Goal: Task Accomplishment & Management: Use online tool/utility

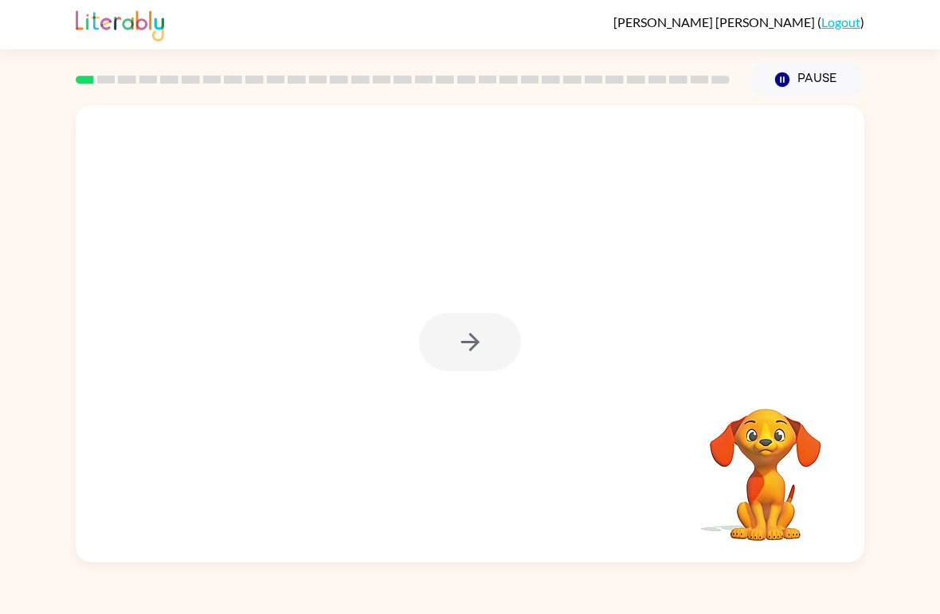
click at [485, 351] on div at bounding box center [470, 342] width 102 height 58
click at [478, 355] on div at bounding box center [470, 342] width 102 height 58
click at [477, 354] on div at bounding box center [470, 342] width 102 height 58
click at [489, 347] on div at bounding box center [470, 342] width 102 height 58
click at [468, 359] on div at bounding box center [470, 342] width 102 height 58
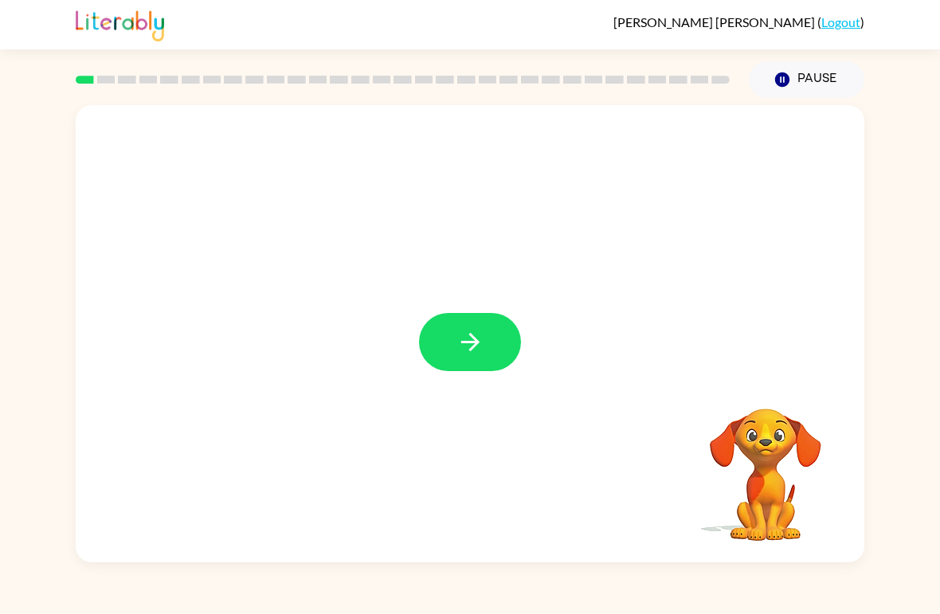
click at [462, 360] on button "button" at bounding box center [470, 342] width 102 height 58
click at [462, 359] on div at bounding box center [470, 240] width 789 height 270
click at [441, 362] on div at bounding box center [470, 240] width 789 height 270
click at [440, 362] on div at bounding box center [470, 240] width 789 height 270
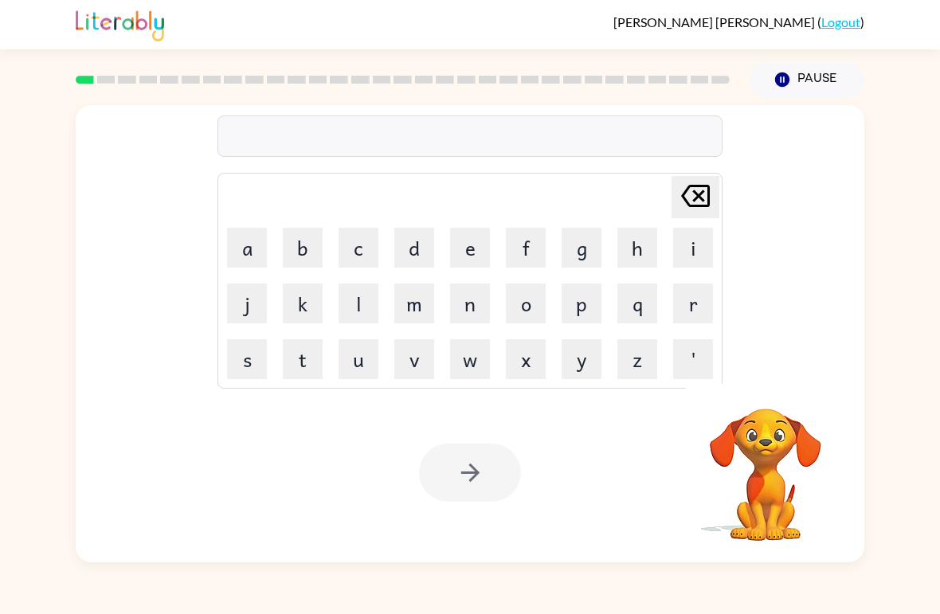
click at [528, 311] on button "o" at bounding box center [526, 304] width 40 height 40
click at [413, 247] on button "d" at bounding box center [414, 248] width 40 height 40
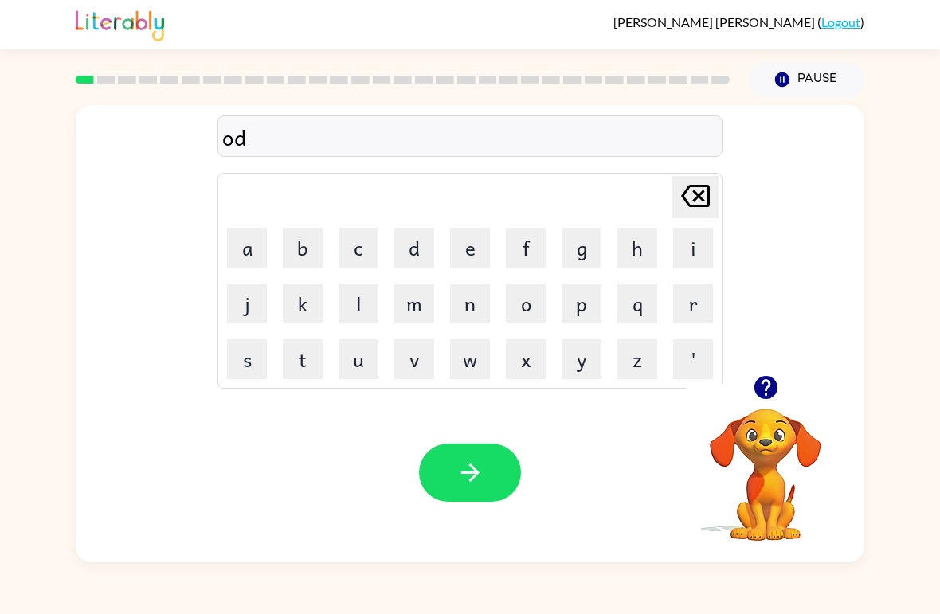
click at [462, 250] on button "e" at bounding box center [470, 248] width 40 height 40
click at [672, 202] on button "[PERSON_NAME] last character input" at bounding box center [696, 197] width 48 height 42
click at [670, 200] on td "[PERSON_NAME] last character input" at bounding box center [470, 197] width 500 height 44
click at [688, 197] on icon "[PERSON_NAME] last character input" at bounding box center [695, 196] width 38 height 38
click at [693, 303] on button "r" at bounding box center [693, 304] width 40 height 40
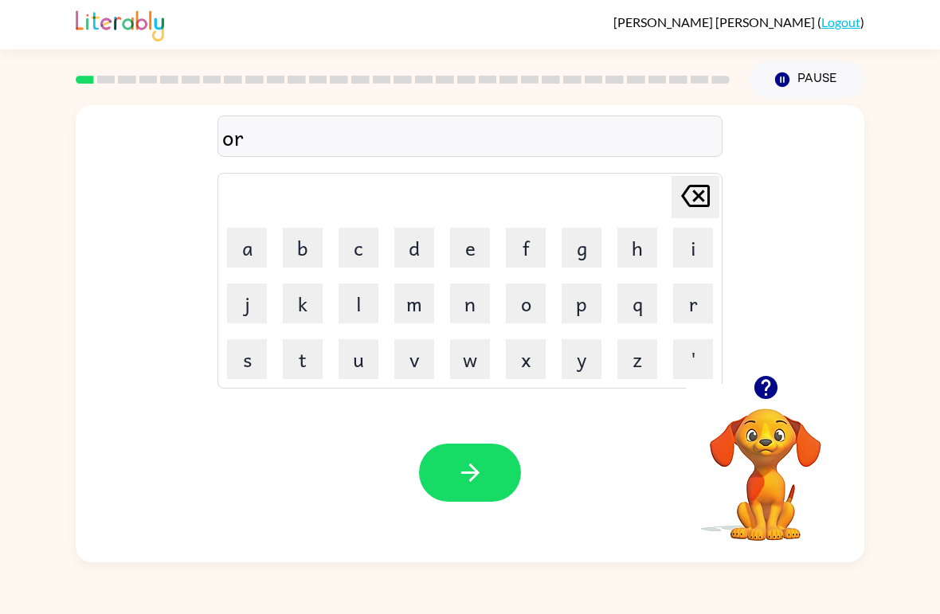
click at [481, 245] on button "e" at bounding box center [470, 248] width 40 height 40
click at [700, 190] on icon "[PERSON_NAME] last character input" at bounding box center [695, 196] width 38 height 38
click at [420, 237] on button "d" at bounding box center [414, 248] width 40 height 40
click at [470, 259] on button "e" at bounding box center [470, 248] width 40 height 40
click at [683, 292] on button "r" at bounding box center [693, 304] width 40 height 40
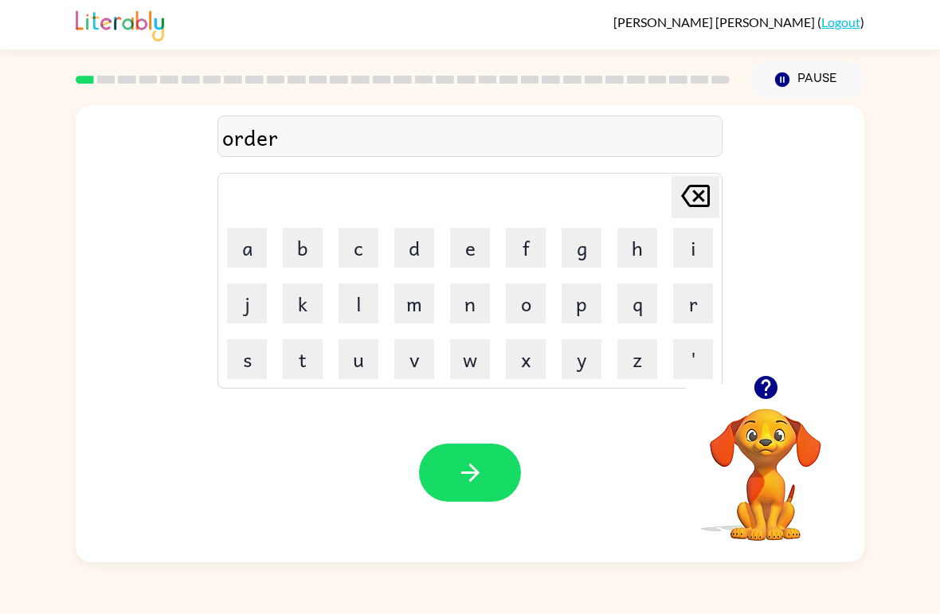
click at [488, 462] on button "button" at bounding box center [470, 473] width 102 height 58
click at [695, 295] on button "r" at bounding box center [693, 304] width 40 height 40
click at [537, 299] on button "o" at bounding box center [526, 304] width 40 height 40
click at [370, 362] on button "u" at bounding box center [359, 359] width 40 height 40
click at [433, 303] on button "m" at bounding box center [414, 304] width 40 height 40
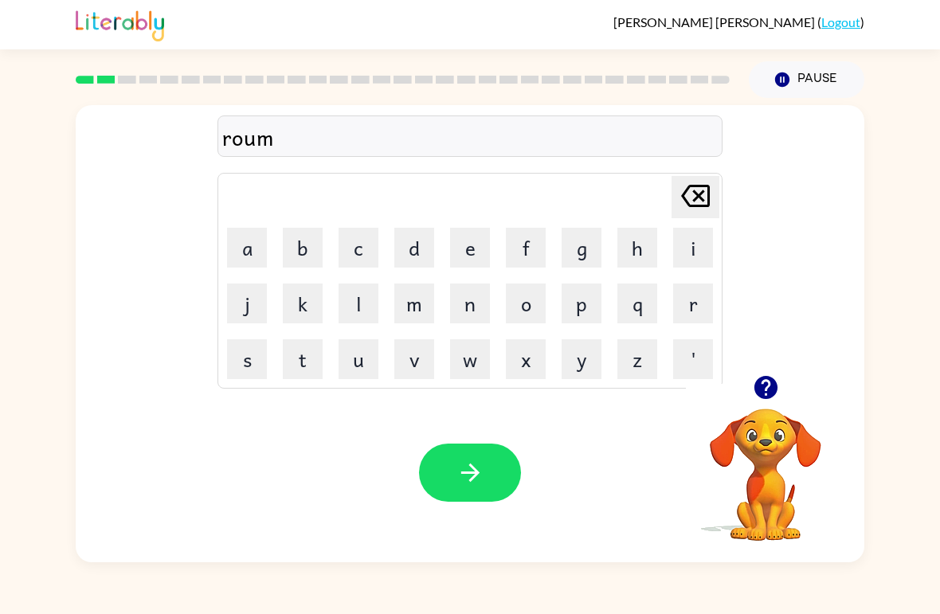
click at [698, 199] on icon at bounding box center [695, 196] width 29 height 22
click at [468, 314] on button "n" at bounding box center [470, 304] width 40 height 40
click at [398, 249] on button "d" at bounding box center [414, 248] width 40 height 40
click at [485, 459] on button "button" at bounding box center [470, 473] width 102 height 58
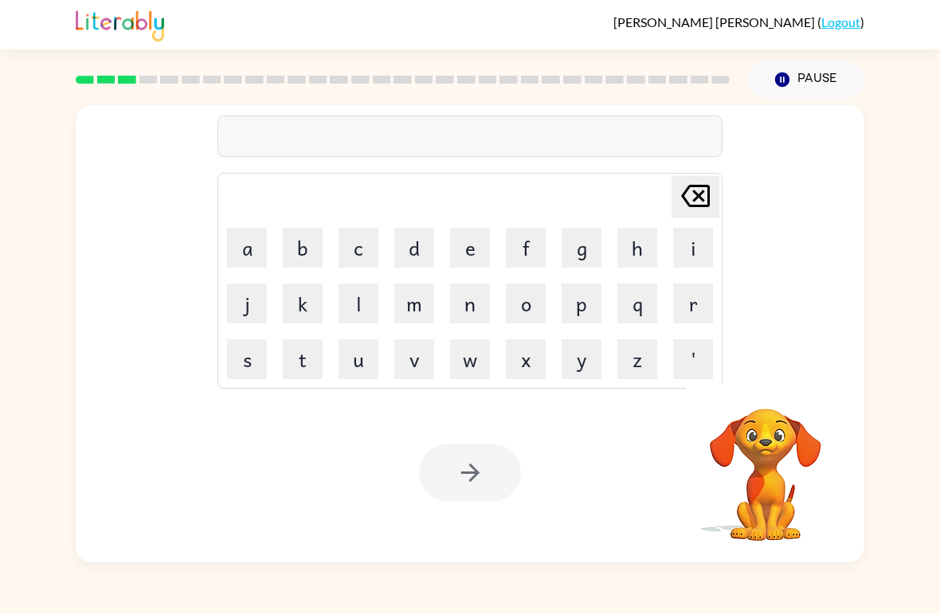
click at [413, 308] on button "m" at bounding box center [414, 304] width 40 height 40
click at [244, 259] on button "a" at bounding box center [247, 248] width 40 height 40
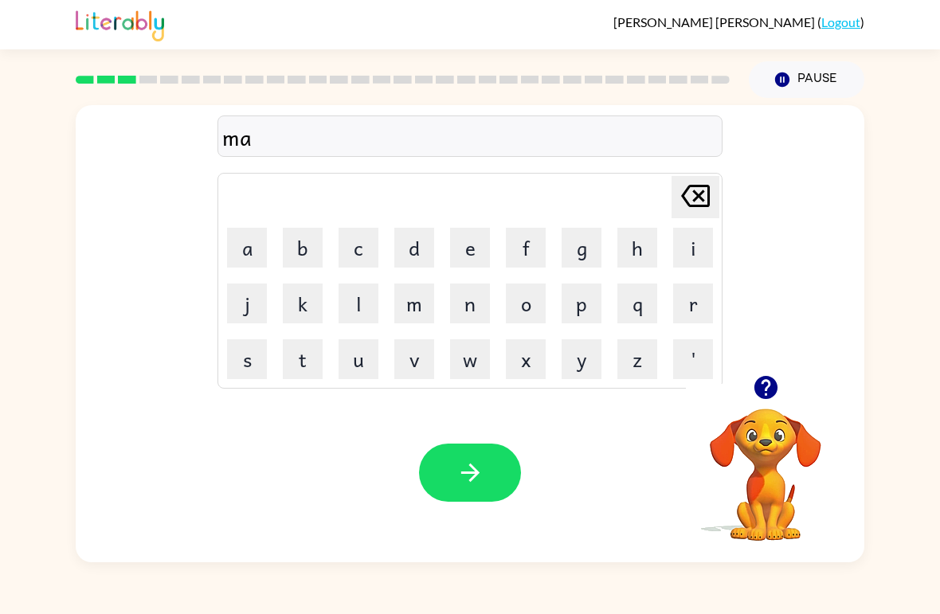
click at [359, 249] on button "c" at bounding box center [359, 248] width 40 height 40
click at [632, 253] on button "h" at bounding box center [637, 248] width 40 height 40
click at [703, 248] on button "i" at bounding box center [693, 248] width 40 height 40
click at [475, 309] on button "n" at bounding box center [470, 304] width 40 height 40
click at [433, 240] on button "d" at bounding box center [414, 248] width 40 height 40
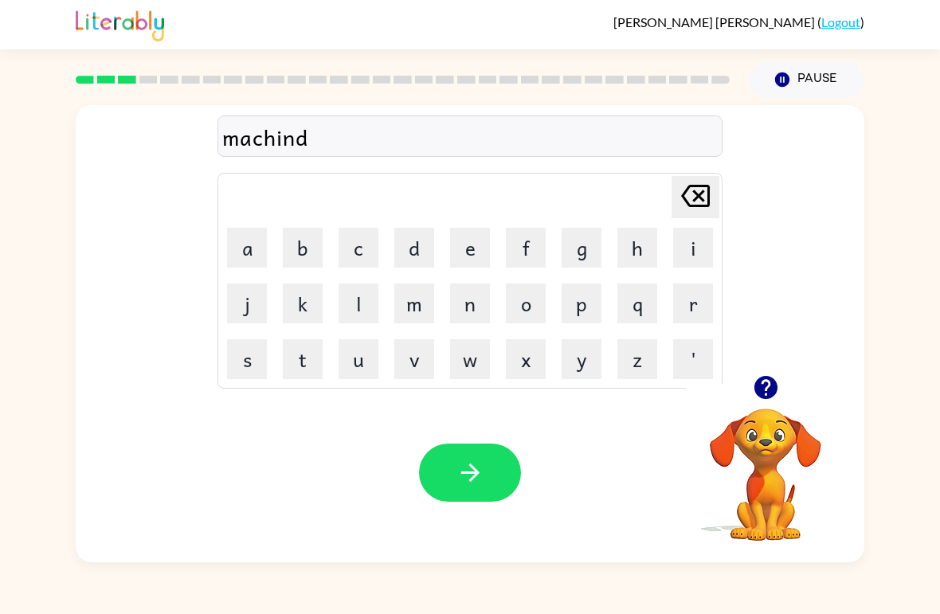
click at [694, 188] on icon at bounding box center [695, 196] width 29 height 22
click at [474, 254] on button "e" at bounding box center [470, 248] width 40 height 40
click at [495, 464] on button "button" at bounding box center [470, 473] width 102 height 58
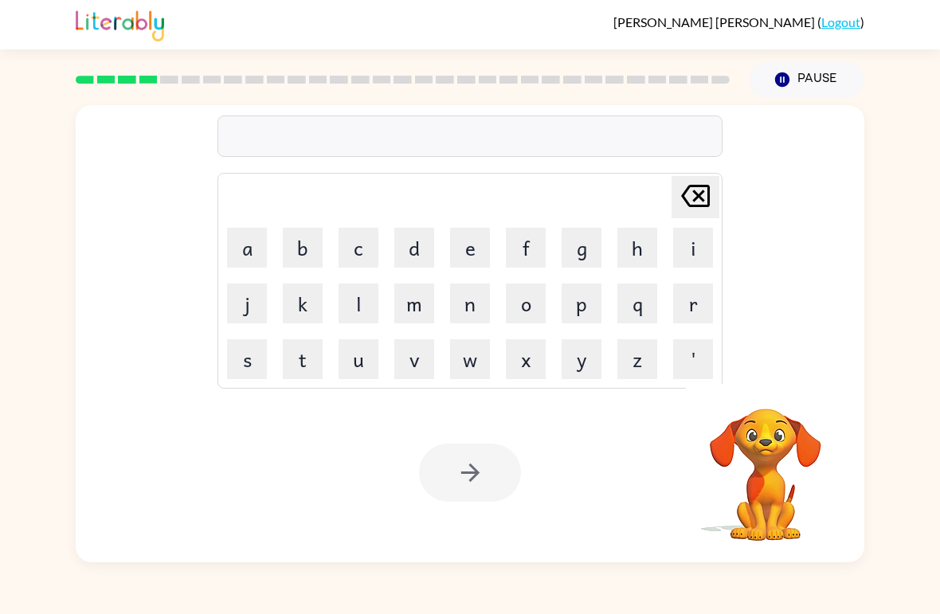
click at [312, 360] on button "t" at bounding box center [303, 359] width 40 height 40
click at [682, 315] on button "r" at bounding box center [693, 304] width 40 height 40
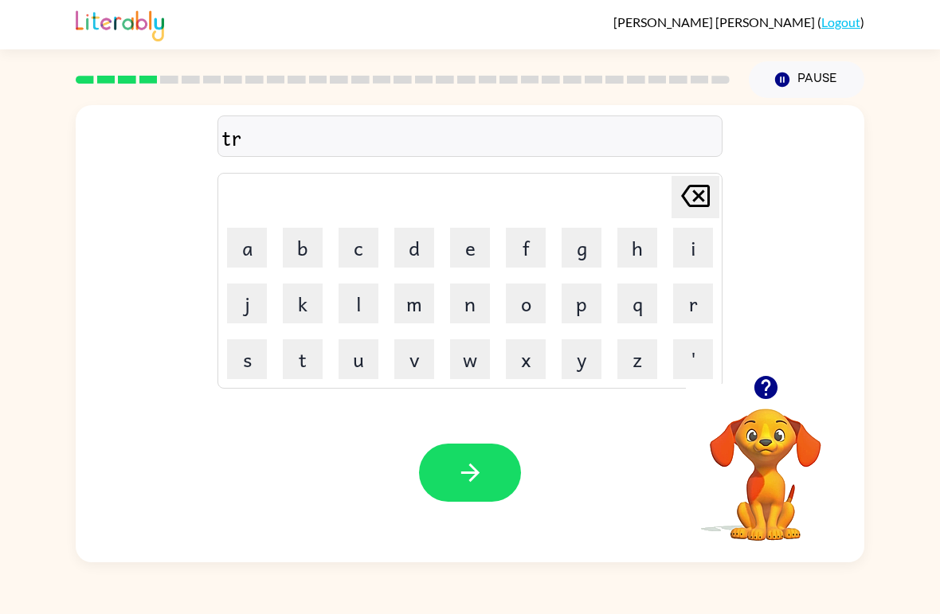
click at [260, 246] on button "a" at bounding box center [247, 248] width 40 height 40
click at [687, 241] on button "i" at bounding box center [693, 248] width 40 height 40
click at [459, 317] on button "n" at bounding box center [470, 304] width 40 height 40
click at [488, 464] on button "button" at bounding box center [470, 473] width 102 height 58
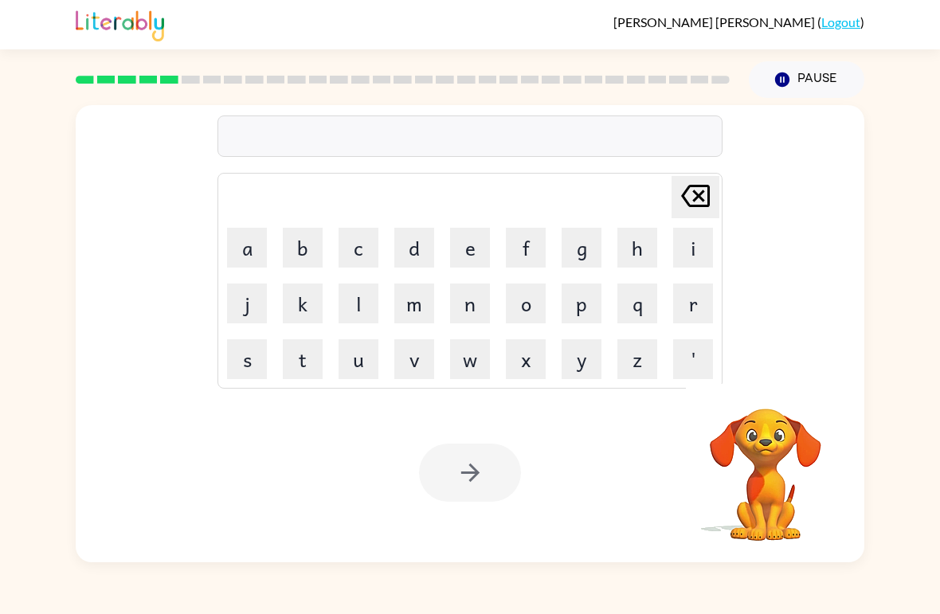
click at [424, 238] on button "d" at bounding box center [414, 248] width 40 height 40
click at [466, 256] on button "e" at bounding box center [470, 248] width 40 height 40
click at [527, 244] on button "f" at bounding box center [526, 248] width 40 height 40
click at [470, 248] on button "e" at bounding box center [470, 248] width 40 height 40
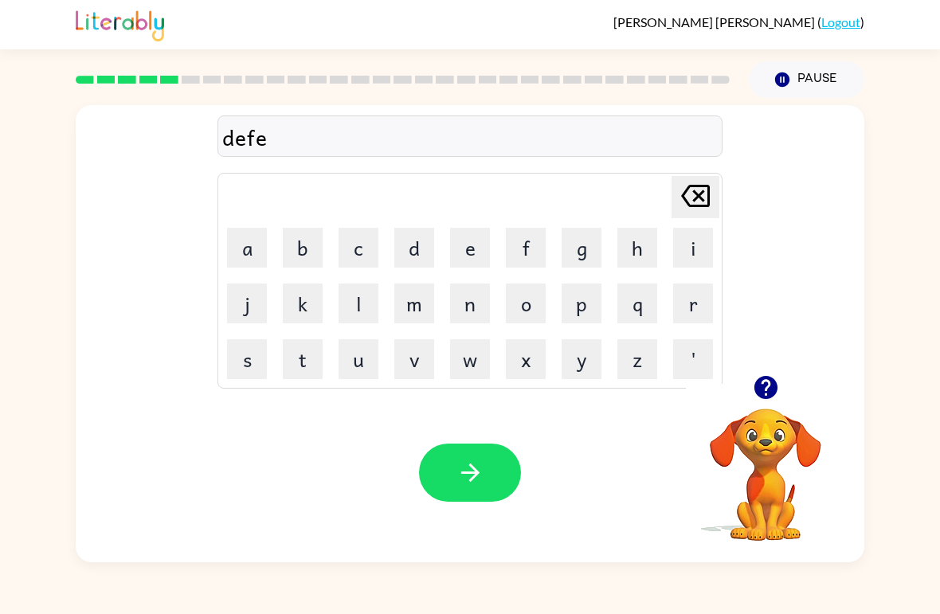
click at [462, 310] on button "n" at bounding box center [470, 304] width 40 height 40
click at [246, 367] on button "s" at bounding box center [247, 359] width 40 height 40
click at [688, 253] on button "i" at bounding box center [693, 248] width 40 height 40
click at [419, 365] on button "v" at bounding box center [414, 359] width 40 height 40
click at [477, 247] on button "e" at bounding box center [470, 248] width 40 height 40
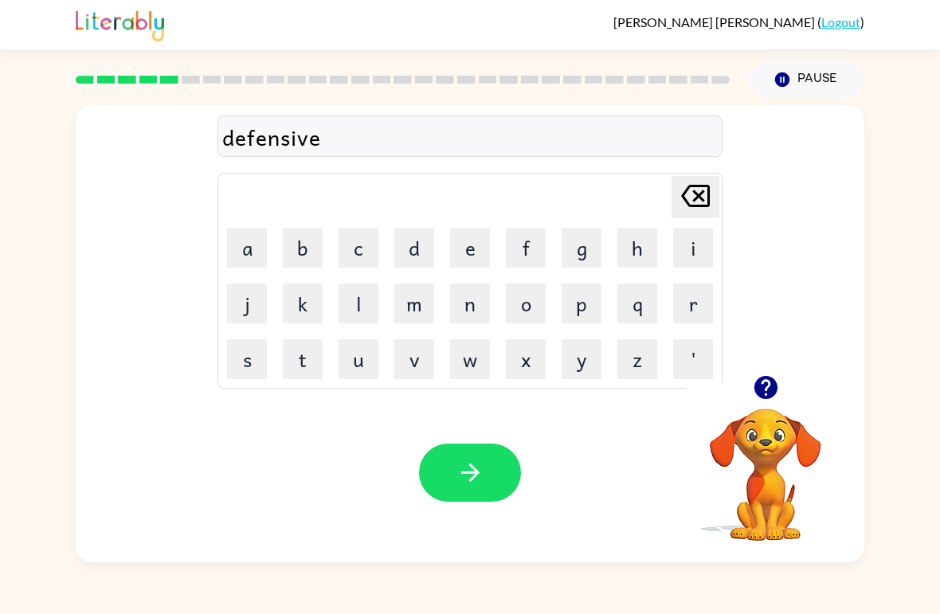
click at [483, 452] on button "button" at bounding box center [470, 473] width 102 height 58
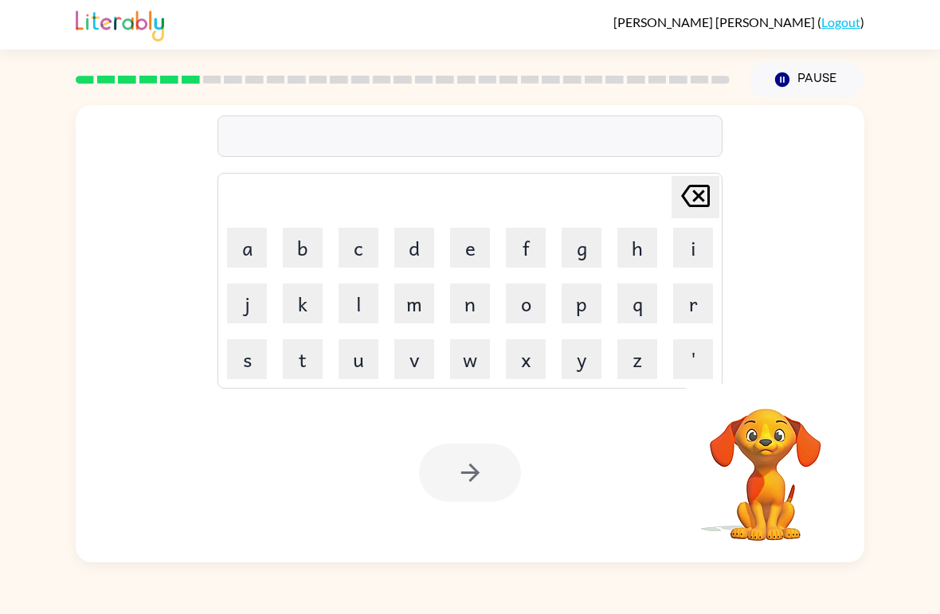
click at [410, 362] on button "v" at bounding box center [414, 359] width 40 height 40
click at [261, 249] on button "a" at bounding box center [247, 248] width 40 height 40
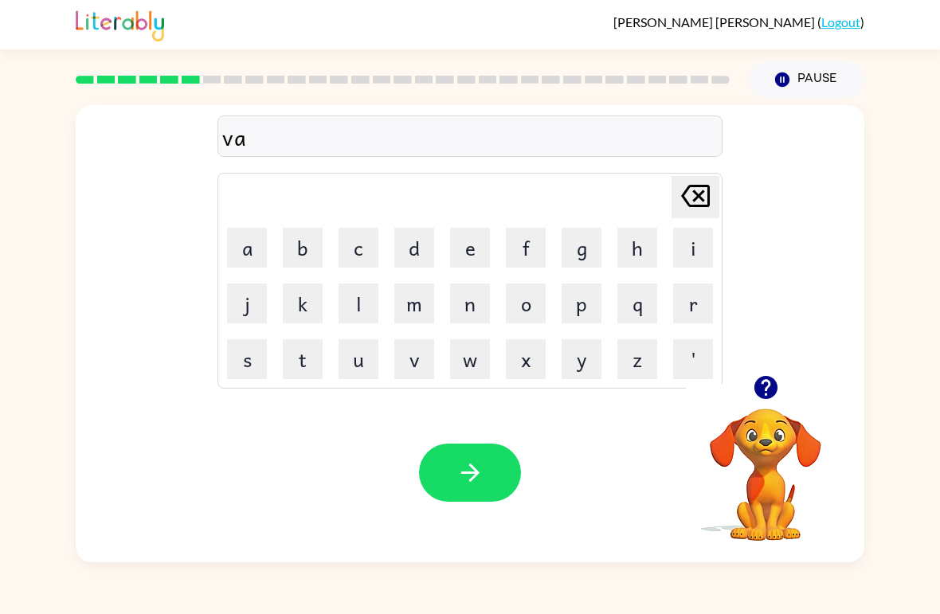
click at [365, 265] on button "c" at bounding box center [359, 248] width 40 height 40
click at [264, 256] on button "a" at bounding box center [247, 248] width 40 height 40
click at [295, 378] on button "t" at bounding box center [303, 359] width 40 height 40
click at [706, 242] on button "i" at bounding box center [693, 248] width 40 height 40
click at [528, 323] on button "o" at bounding box center [526, 304] width 40 height 40
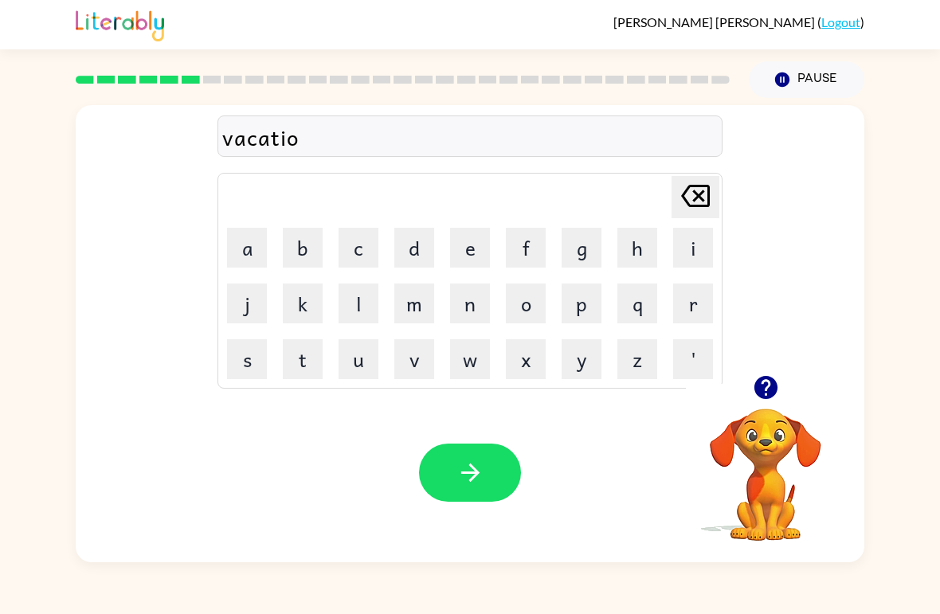
click at [467, 300] on button "n" at bounding box center [470, 304] width 40 height 40
click at [484, 466] on icon "button" at bounding box center [470, 473] width 28 height 28
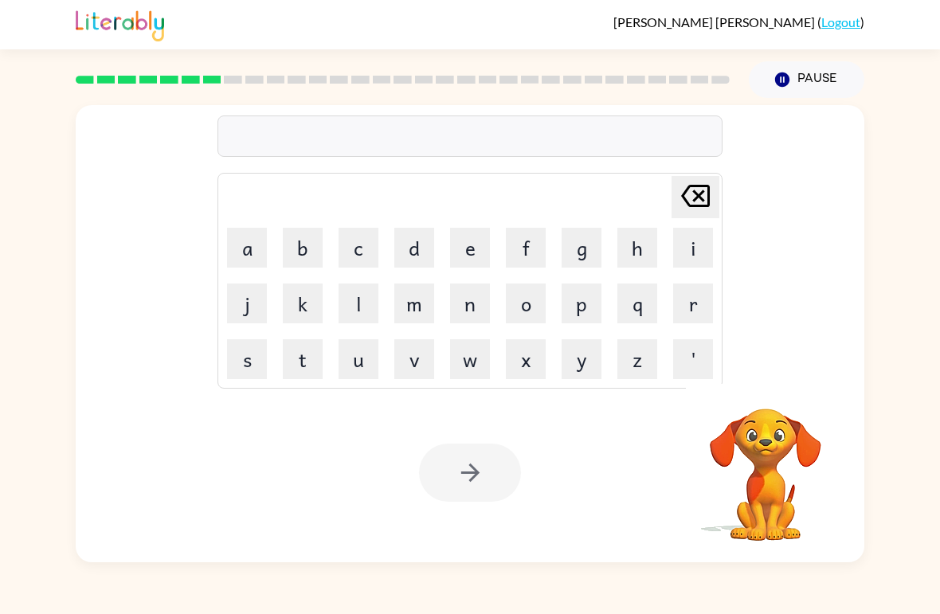
click at [578, 311] on button "p" at bounding box center [582, 304] width 40 height 40
click at [358, 372] on button "u" at bounding box center [359, 359] width 40 height 40
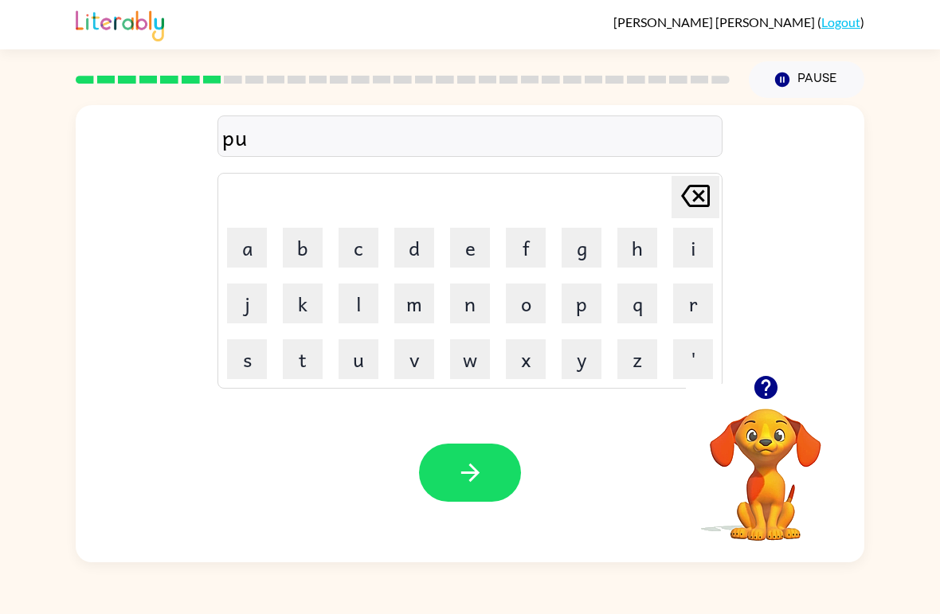
click at [418, 258] on button "d" at bounding box center [414, 248] width 40 height 40
click at [418, 257] on button "d" at bounding box center [414, 248] width 40 height 40
click at [376, 315] on button "l" at bounding box center [359, 304] width 40 height 40
click at [463, 255] on button "e" at bounding box center [470, 248] width 40 height 40
click at [472, 456] on button "button" at bounding box center [470, 473] width 102 height 58
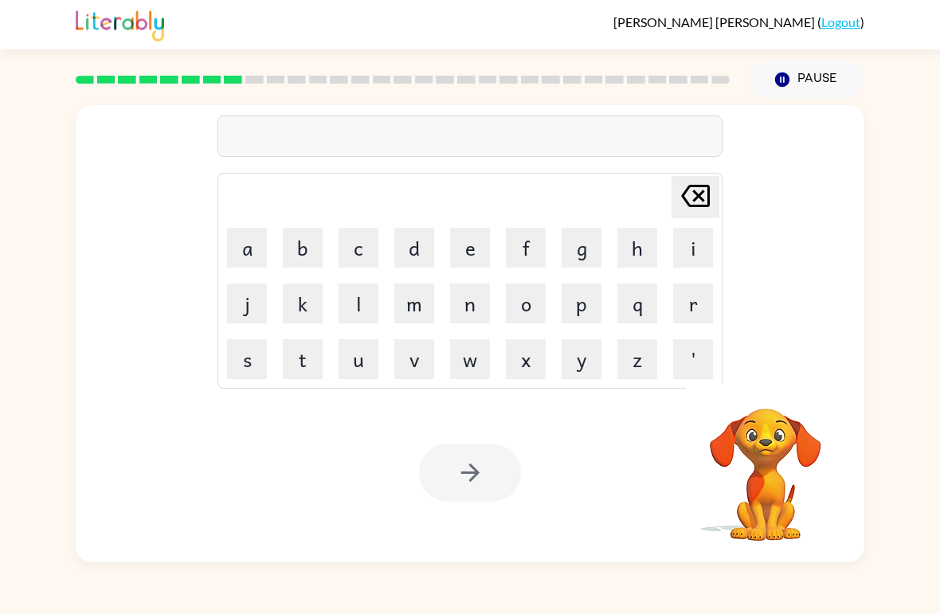
click at [419, 307] on button "m" at bounding box center [414, 304] width 40 height 40
click at [695, 245] on button "i" at bounding box center [693, 248] width 40 height 40
click at [705, 311] on button "r" at bounding box center [693, 304] width 40 height 40
click at [260, 246] on button "a" at bounding box center [247, 248] width 40 height 40
click at [362, 248] on button "c" at bounding box center [359, 248] width 40 height 40
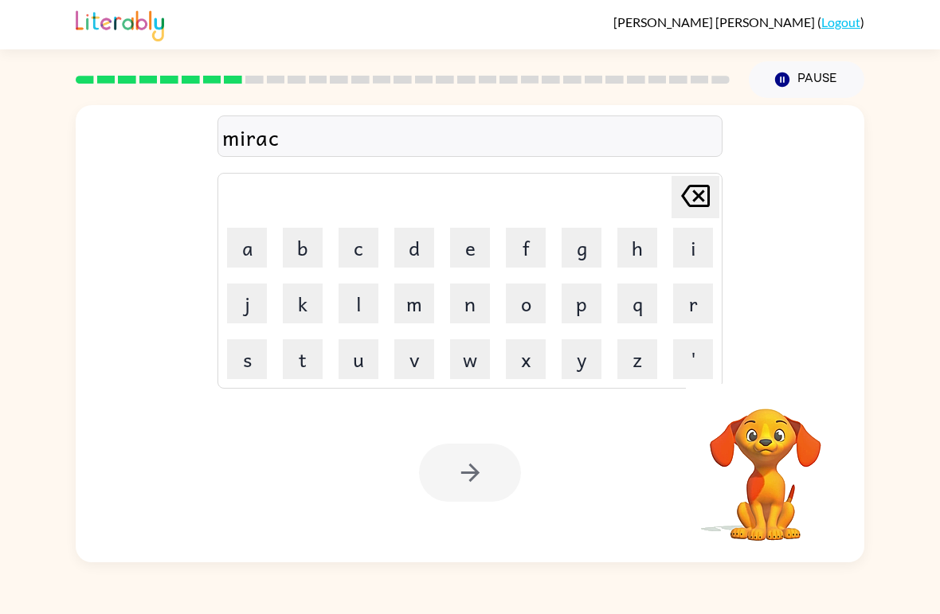
click at [366, 294] on button "l" at bounding box center [359, 304] width 40 height 40
click at [480, 250] on button "e" at bounding box center [470, 248] width 40 height 40
click at [461, 460] on div at bounding box center [470, 473] width 102 height 58
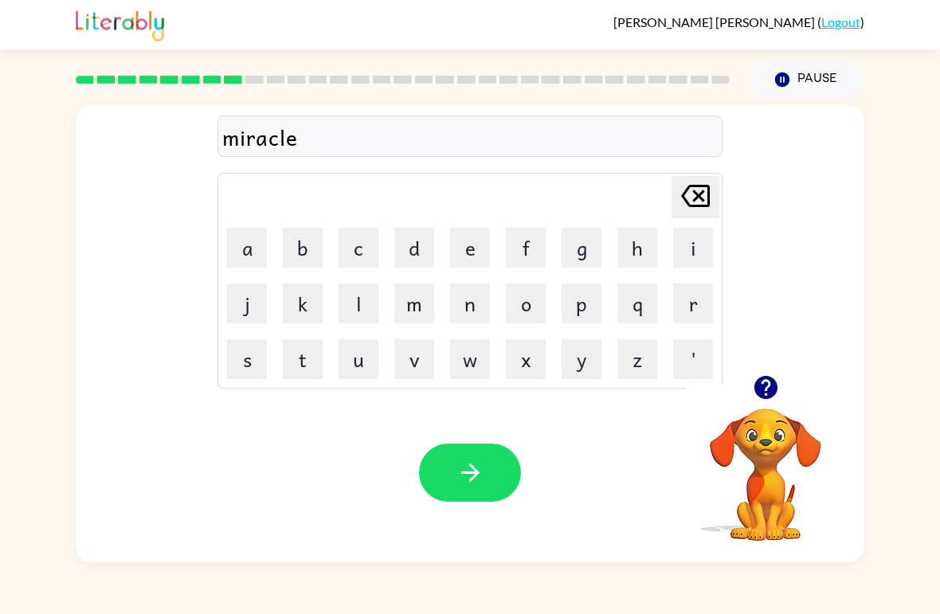
click at [482, 467] on icon "button" at bounding box center [470, 473] width 28 height 28
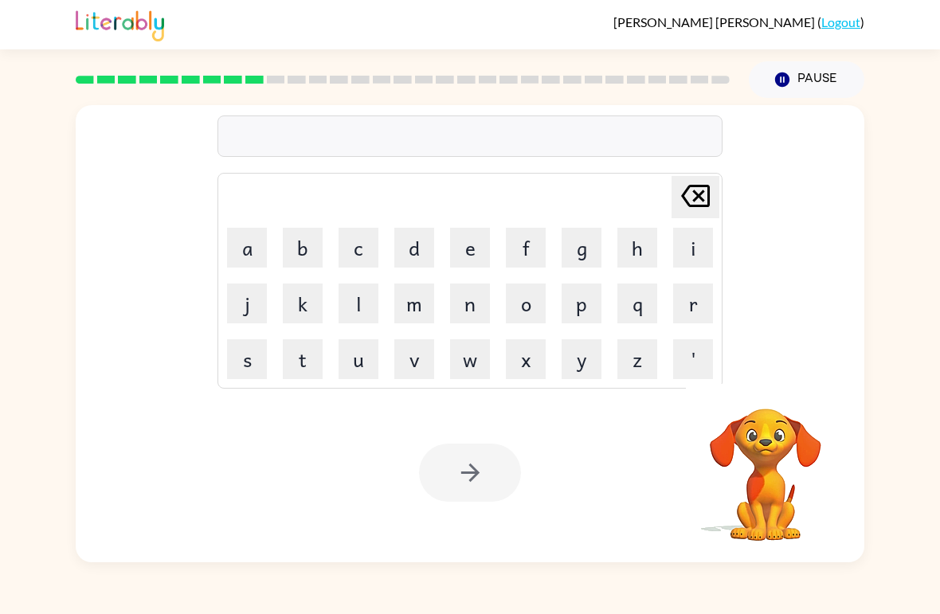
click at [412, 315] on button "m" at bounding box center [414, 304] width 40 height 40
click at [695, 245] on button "i" at bounding box center [693, 248] width 40 height 40
click at [421, 245] on button "d" at bounding box center [414, 248] width 40 height 40
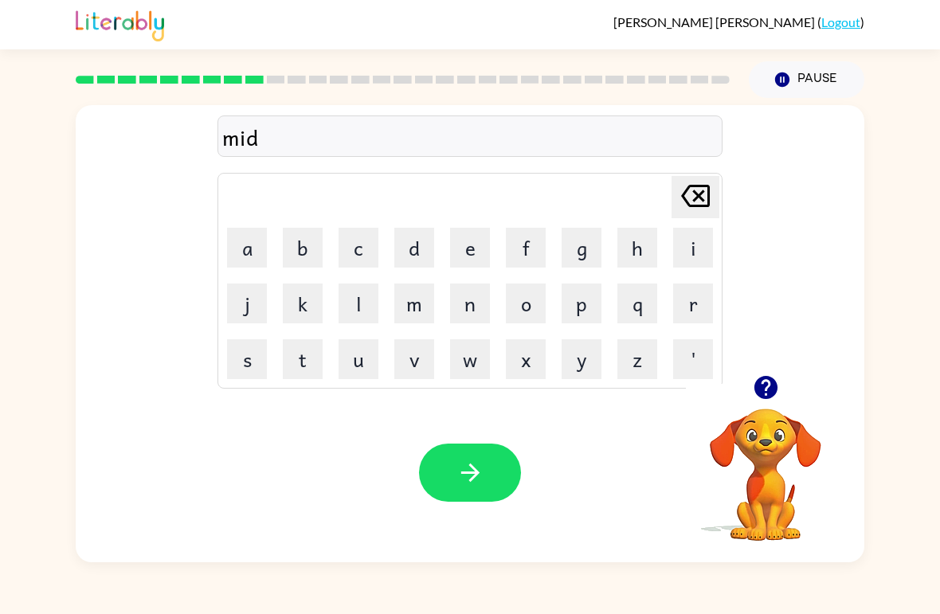
click at [426, 313] on button "m" at bounding box center [414, 304] width 40 height 40
click at [526, 315] on button "o" at bounding box center [526, 304] width 40 height 40
click at [699, 302] on button "r" at bounding box center [693, 304] width 40 height 40
click at [469, 332] on td "w" at bounding box center [470, 359] width 54 height 54
click at [476, 302] on button "n" at bounding box center [470, 304] width 40 height 40
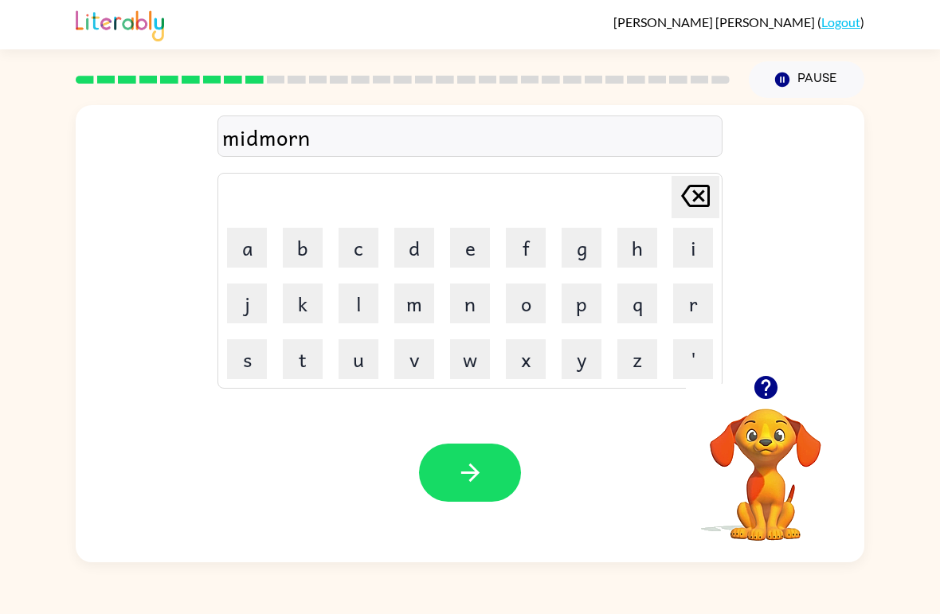
click at [697, 249] on button "i" at bounding box center [693, 248] width 40 height 40
click at [472, 312] on button "n" at bounding box center [470, 304] width 40 height 40
click at [586, 257] on button "g" at bounding box center [582, 248] width 40 height 40
click at [497, 481] on button "button" at bounding box center [470, 473] width 102 height 58
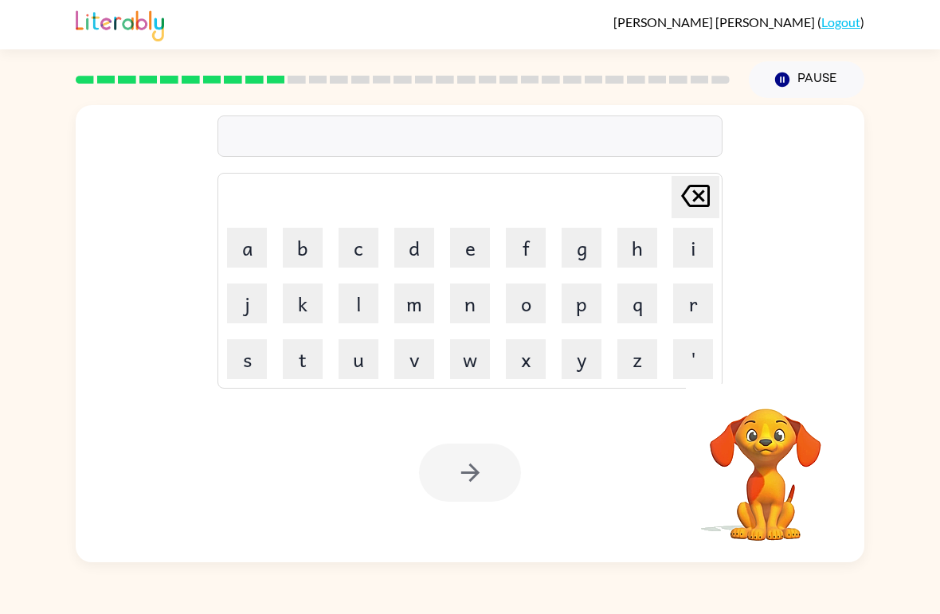
click at [432, 254] on button "d" at bounding box center [414, 248] width 40 height 40
click at [687, 252] on button "i" at bounding box center [693, 248] width 40 height 40
click at [250, 361] on button "s" at bounding box center [247, 359] width 40 height 40
click at [305, 358] on button "t" at bounding box center [303, 359] width 40 height 40
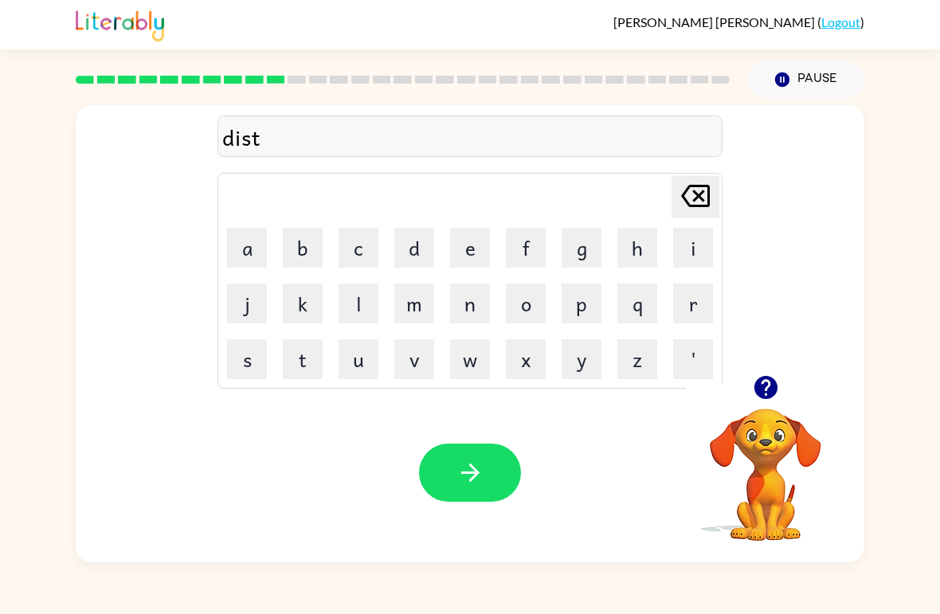
click at [696, 316] on button "r" at bounding box center [693, 304] width 40 height 40
click at [345, 371] on button "u" at bounding box center [359, 359] width 40 height 40
click at [266, 351] on button "s" at bounding box center [247, 359] width 40 height 40
click at [311, 358] on button "t" at bounding box center [303, 359] width 40 height 40
click at [489, 474] on button "button" at bounding box center [470, 473] width 102 height 58
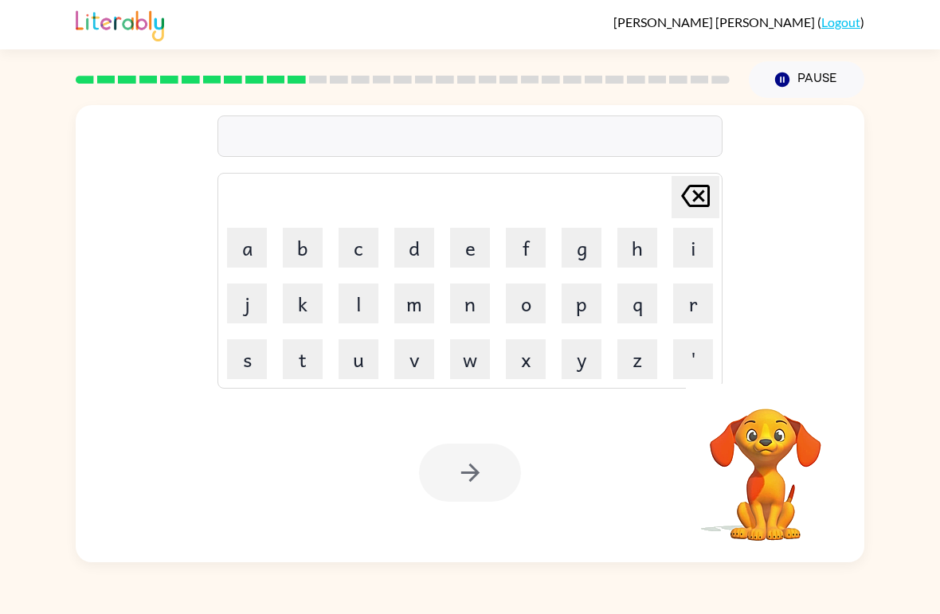
click at [691, 315] on button "r" at bounding box center [693, 304] width 40 height 40
click at [536, 306] on button "o" at bounding box center [526, 304] width 40 height 40
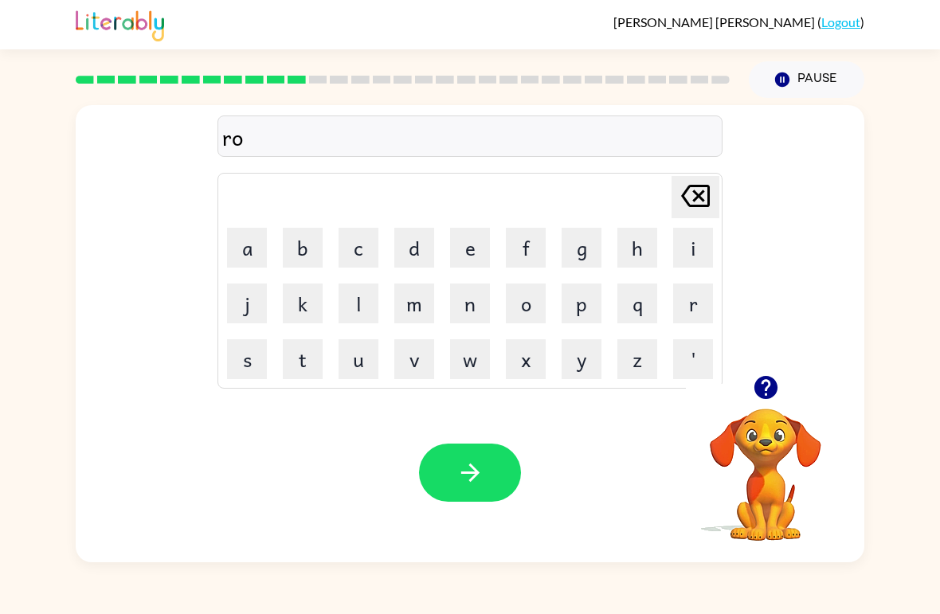
click at [408, 253] on button "d" at bounding box center [414, 248] width 40 height 40
click at [468, 249] on button "e" at bounding box center [470, 248] width 40 height 40
click at [486, 468] on button "button" at bounding box center [470, 473] width 102 height 58
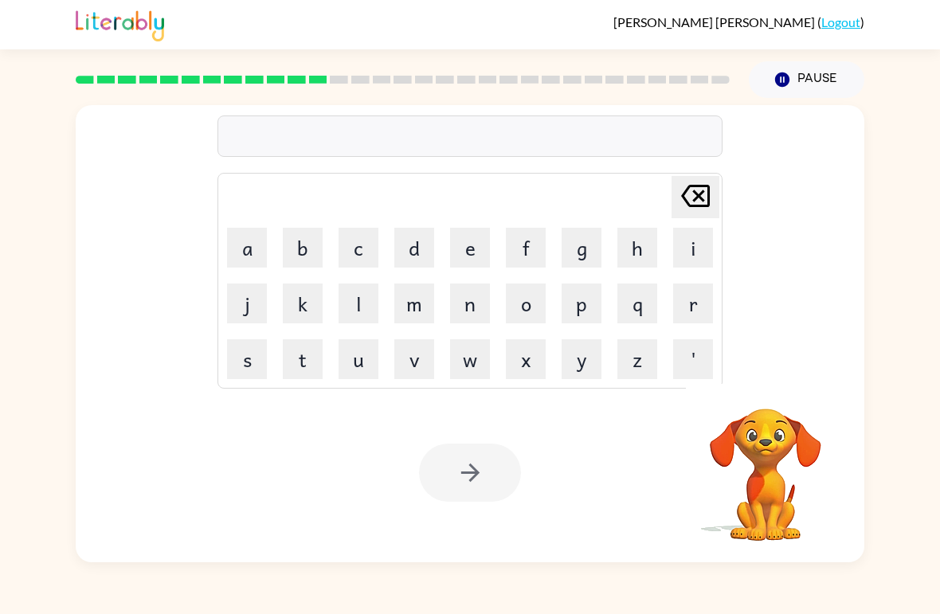
click at [367, 375] on button "u" at bounding box center [359, 359] width 40 height 40
click at [582, 306] on button "p" at bounding box center [582, 304] width 40 height 40
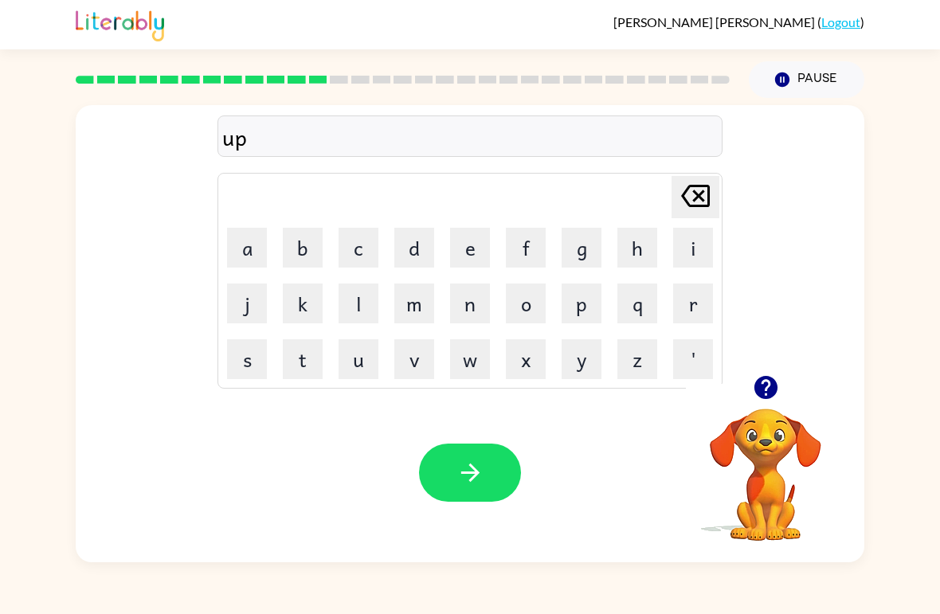
click at [590, 252] on button "g" at bounding box center [582, 248] width 40 height 40
click at [694, 296] on button "r" at bounding box center [693, 304] width 40 height 40
click at [257, 241] on button "a" at bounding box center [247, 248] width 40 height 40
click at [424, 245] on button "d" at bounding box center [414, 248] width 40 height 40
click at [484, 263] on button "e" at bounding box center [470, 248] width 40 height 40
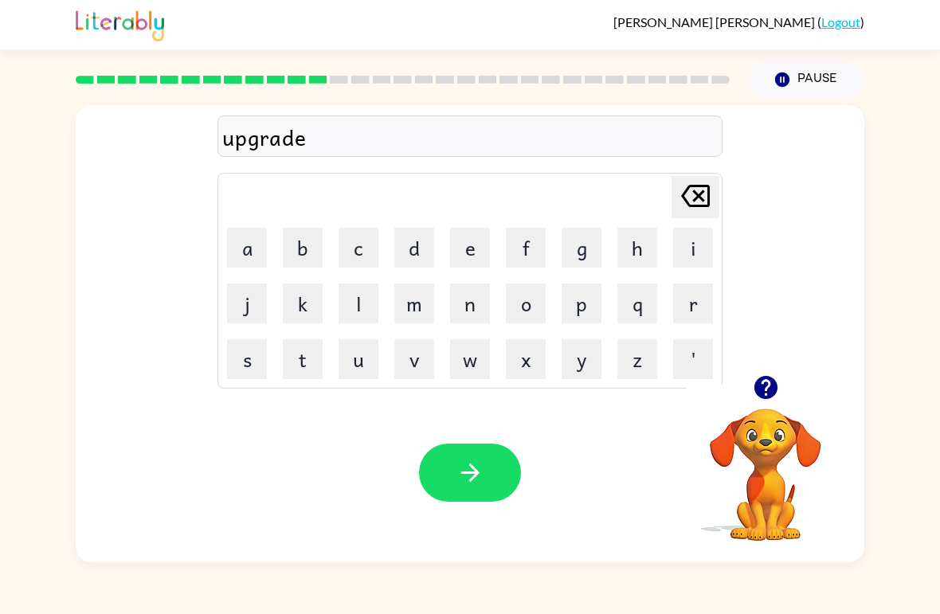
click at [494, 463] on button "button" at bounding box center [470, 473] width 102 height 58
click at [431, 304] on button "m" at bounding box center [414, 304] width 40 height 40
click at [254, 241] on button "a" at bounding box center [247, 248] width 40 height 40
click at [425, 249] on button "d" at bounding box center [414, 248] width 40 height 40
click at [473, 303] on button "n" at bounding box center [470, 304] width 40 height 40
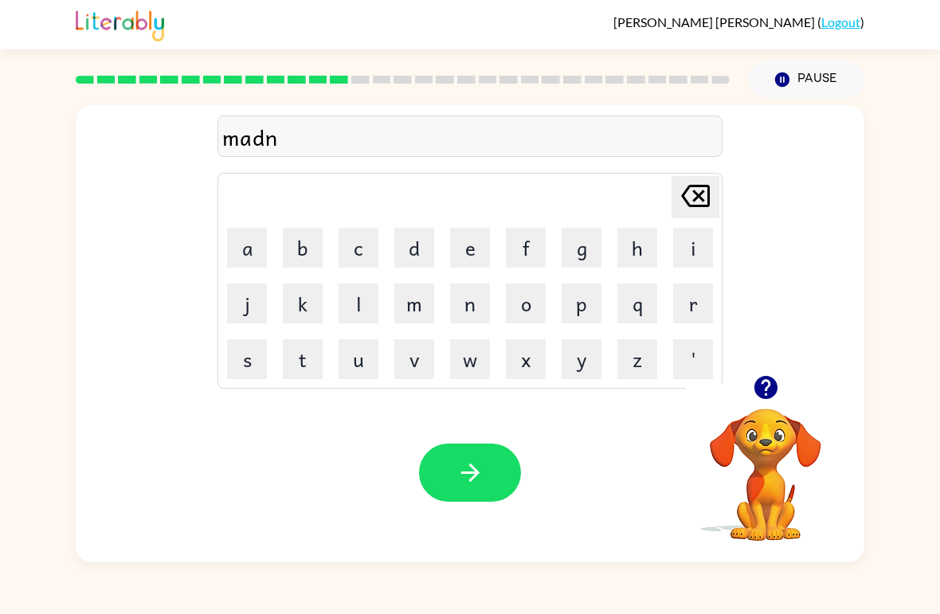
click at [476, 236] on button "e" at bounding box center [470, 248] width 40 height 40
click at [248, 364] on button "s" at bounding box center [247, 359] width 40 height 40
click at [465, 481] on icon "button" at bounding box center [470, 473] width 28 height 28
click at [303, 261] on button "b" at bounding box center [303, 248] width 40 height 40
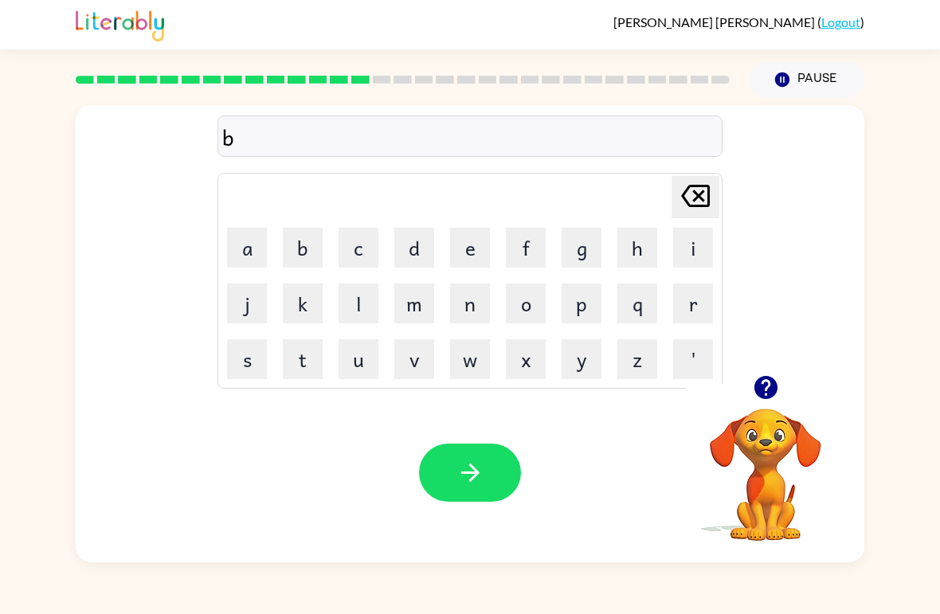
click at [528, 311] on button "o" at bounding box center [526, 304] width 40 height 40
click at [474, 319] on button "n" at bounding box center [470, 304] width 40 height 40
click at [368, 368] on button "u" at bounding box center [359, 359] width 40 height 40
click at [254, 351] on button "s" at bounding box center [247, 359] width 40 height 40
click at [472, 475] on icon "button" at bounding box center [470, 473] width 28 height 28
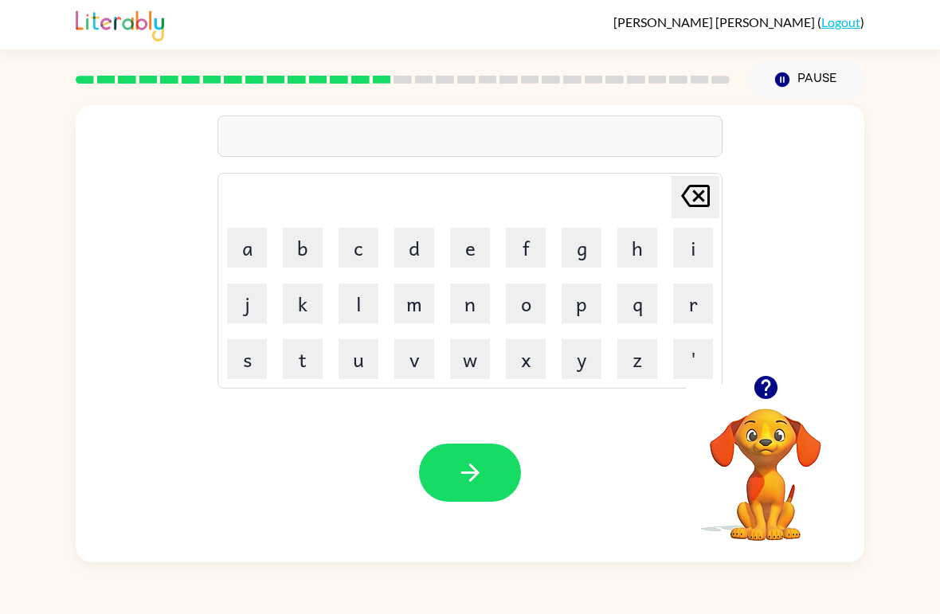
click at [253, 360] on button "s" at bounding box center [247, 359] width 40 height 40
click at [478, 358] on button "w" at bounding box center [470, 359] width 40 height 40
click at [248, 249] on button "a" at bounding box center [247, 248] width 40 height 40
click at [699, 304] on button "r" at bounding box center [693, 304] width 40 height 40
click at [423, 302] on button "m" at bounding box center [414, 304] width 40 height 40
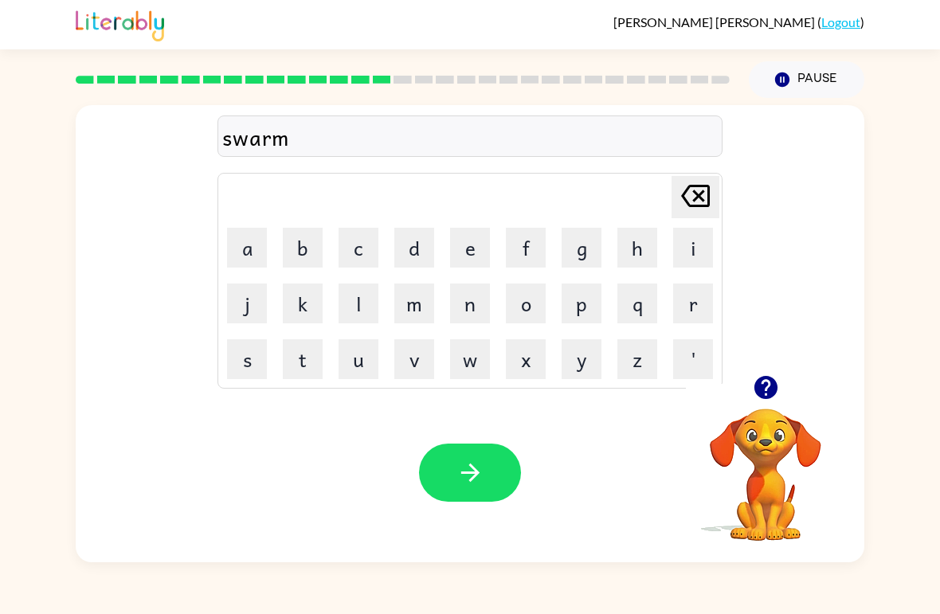
click at [495, 473] on button "button" at bounding box center [470, 473] width 102 height 58
click at [693, 307] on button "r" at bounding box center [693, 304] width 40 height 40
click at [240, 245] on button "a" at bounding box center [247, 248] width 40 height 40
click at [424, 310] on button "m" at bounding box center [414, 304] width 40 height 40
click at [473, 482] on icon "button" at bounding box center [470, 473] width 28 height 28
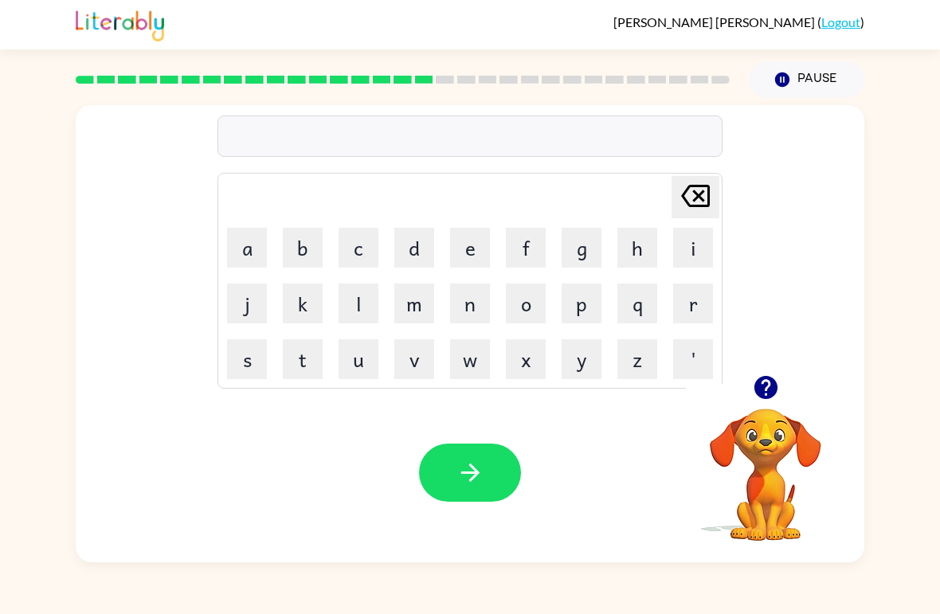
click at [299, 242] on button "b" at bounding box center [303, 248] width 40 height 40
click at [711, 298] on button "r" at bounding box center [693, 304] width 40 height 40
click at [693, 249] on button "i" at bounding box center [693, 248] width 40 height 40
click at [417, 314] on button "m" at bounding box center [414, 304] width 40 height 40
click at [696, 255] on button "i" at bounding box center [693, 248] width 40 height 40
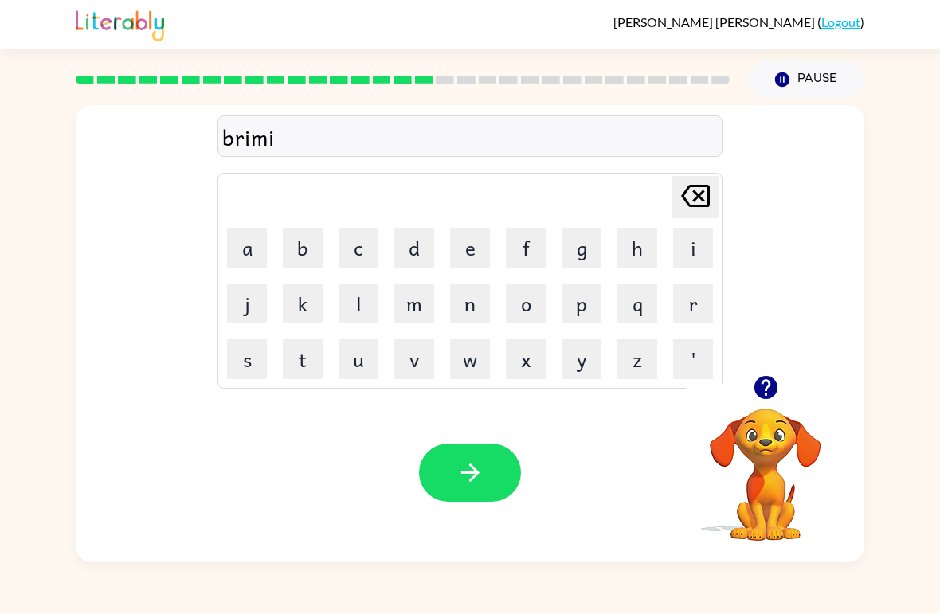
click at [477, 312] on button "n" at bounding box center [470, 304] width 40 height 40
click at [579, 240] on button "g" at bounding box center [582, 248] width 40 height 40
click at [468, 455] on button "button" at bounding box center [470, 473] width 102 height 58
click at [685, 303] on button "r" at bounding box center [693, 304] width 40 height 40
click at [684, 263] on button "i" at bounding box center [693, 248] width 40 height 40
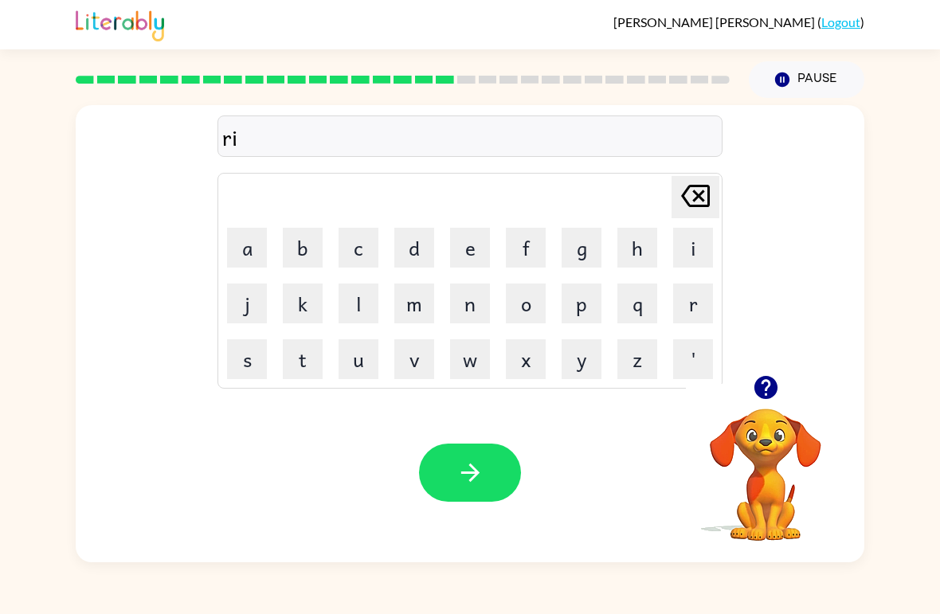
click at [230, 366] on button "s" at bounding box center [247, 359] width 40 height 40
click at [298, 317] on button "k" at bounding box center [303, 304] width 40 height 40
click at [684, 253] on button "i" at bounding box center [693, 248] width 40 height 40
click at [468, 255] on button "e" at bounding box center [470, 248] width 40 height 40
click at [241, 361] on button "s" at bounding box center [247, 359] width 40 height 40
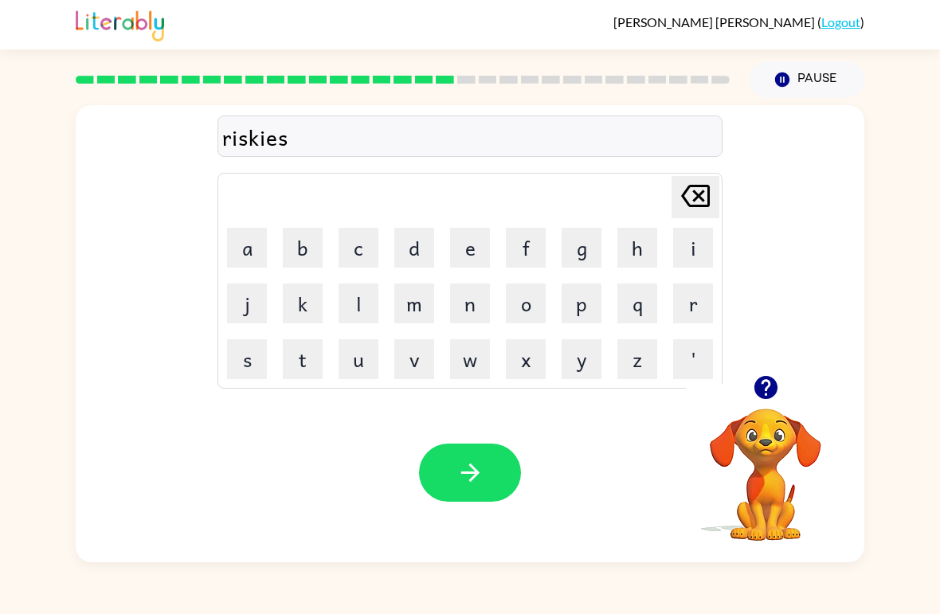
click at [307, 350] on button "t" at bounding box center [303, 359] width 40 height 40
click at [476, 464] on icon "button" at bounding box center [470, 473] width 28 height 28
click at [748, 448] on video "Your browser must support playing .mp4 files to use Literably. Please try using…" at bounding box center [765, 463] width 159 height 159
click at [806, 434] on video "Your browser must support playing .mp4 files to use Literably. Please try using…" at bounding box center [765, 463] width 159 height 159
click at [783, 433] on video "Your browser must support playing .mp4 files to use Literably. Please try using…" at bounding box center [765, 463] width 159 height 159
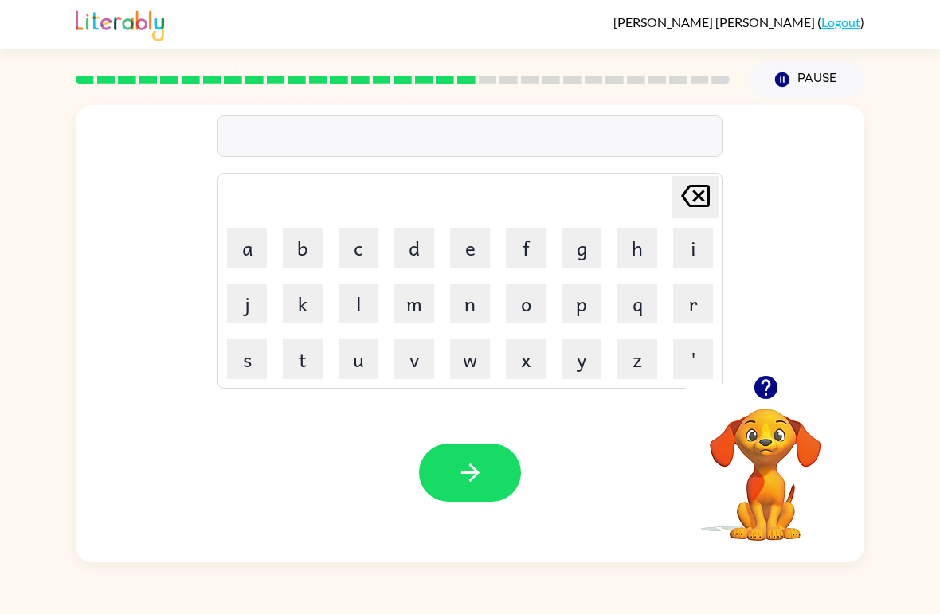
click at [773, 391] on icon "button" at bounding box center [765, 387] width 23 height 23
click at [257, 234] on button "a" at bounding box center [247, 248] width 40 height 40
click at [690, 303] on button "r" at bounding box center [693, 304] width 40 height 40
click at [367, 248] on button "c" at bounding box center [359, 248] width 40 height 40
click at [641, 248] on button "h" at bounding box center [637, 248] width 40 height 40
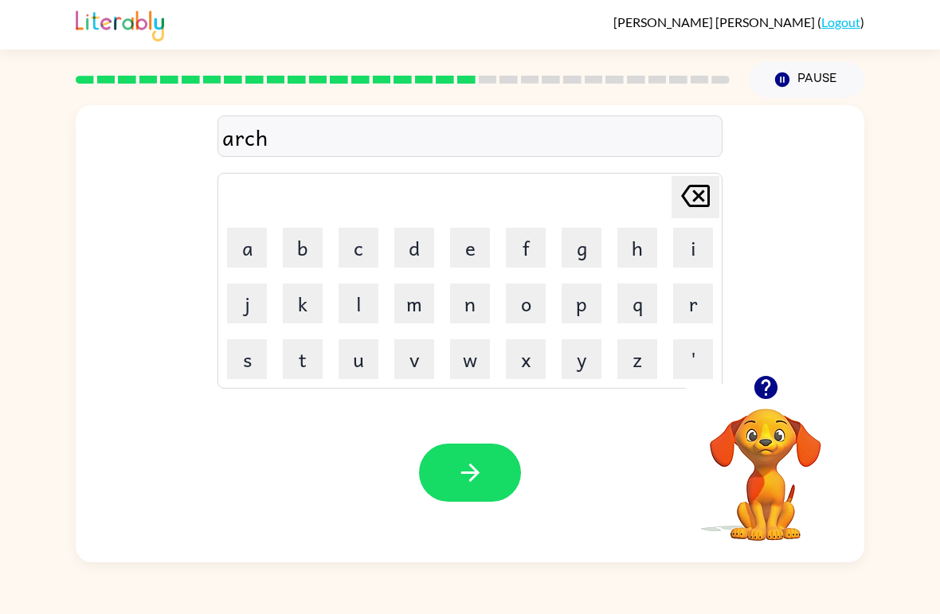
click at [465, 366] on button "w" at bounding box center [470, 359] width 40 height 40
click at [246, 264] on button "a" at bounding box center [247, 248] width 40 height 40
click at [580, 368] on button "y" at bounding box center [582, 359] width 40 height 40
click at [507, 460] on button "button" at bounding box center [470, 473] width 102 height 58
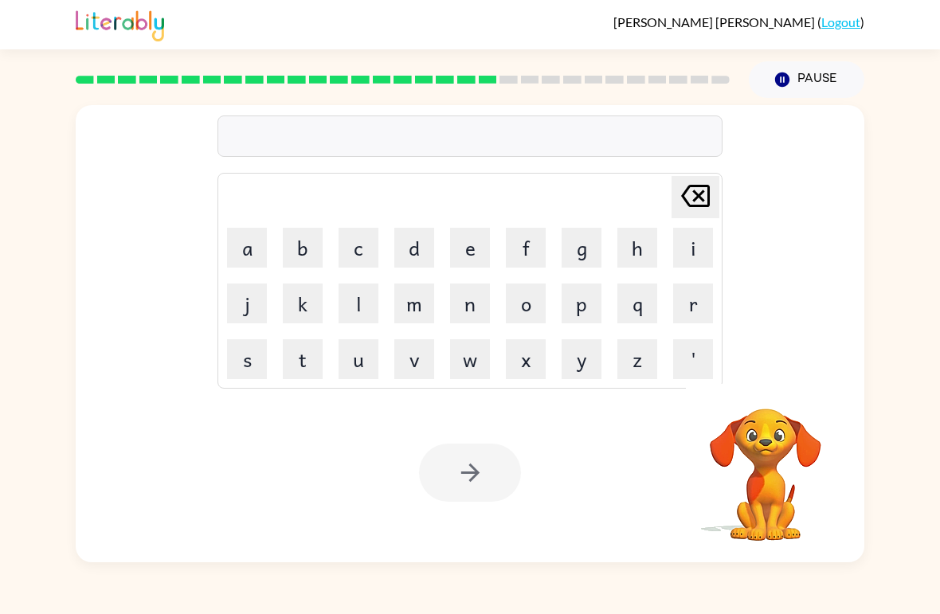
click at [523, 241] on button "f" at bounding box center [526, 248] width 40 height 40
click at [526, 307] on button "o" at bounding box center [526, 304] width 40 height 40
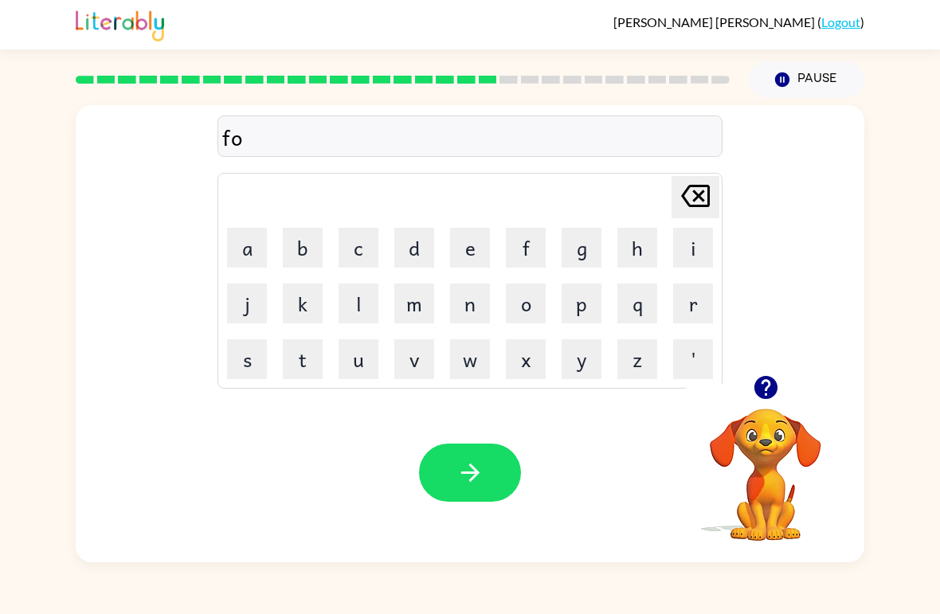
click at [371, 298] on button "l" at bounding box center [359, 304] width 40 height 40
click at [371, 297] on button "l" at bounding box center [359, 304] width 40 height 40
click at [545, 290] on button "o" at bounding box center [526, 304] width 40 height 40
click at [478, 358] on button "w" at bounding box center [470, 359] width 40 height 40
click at [486, 470] on button "button" at bounding box center [470, 473] width 102 height 58
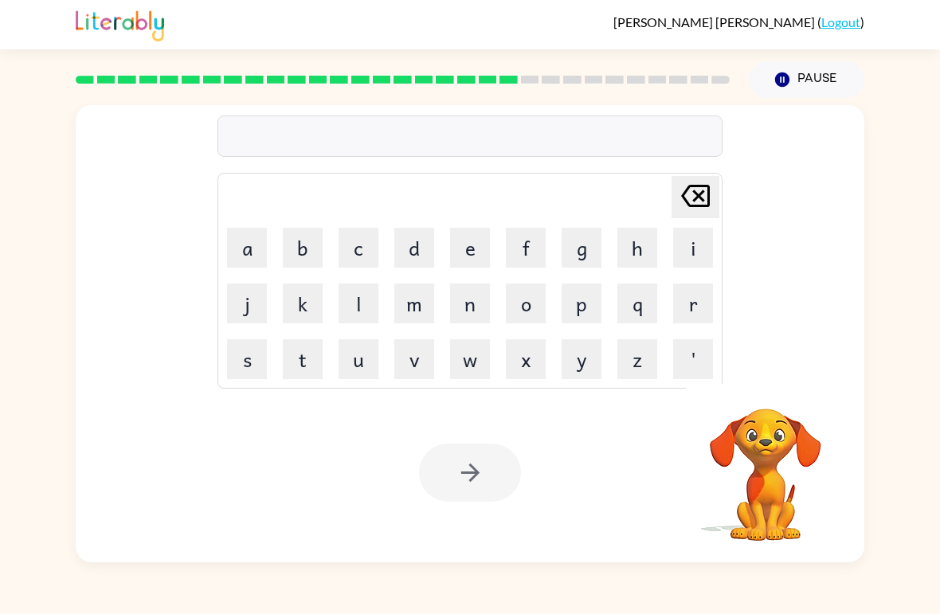
click at [362, 253] on button "c" at bounding box center [359, 248] width 40 height 40
click at [476, 310] on button "n" at bounding box center [470, 304] width 40 height 40
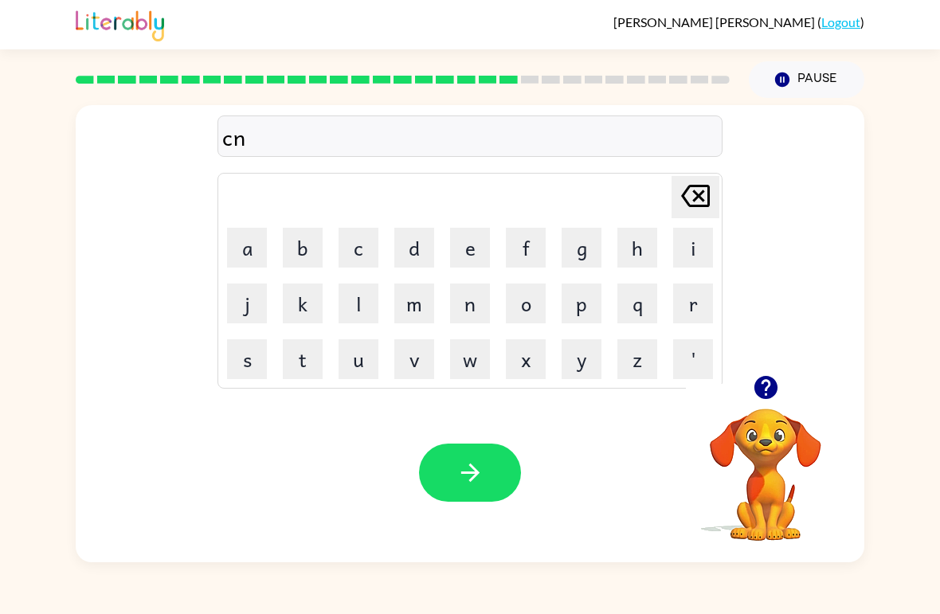
click at [698, 210] on icon "[PERSON_NAME] last character input" at bounding box center [695, 196] width 38 height 38
click at [475, 252] on button "e" at bounding box center [470, 248] width 40 height 40
click at [488, 303] on button "n" at bounding box center [470, 304] width 40 height 40
click at [307, 344] on button "t" at bounding box center [303, 359] width 40 height 40
click at [692, 245] on button "i" at bounding box center [693, 248] width 40 height 40
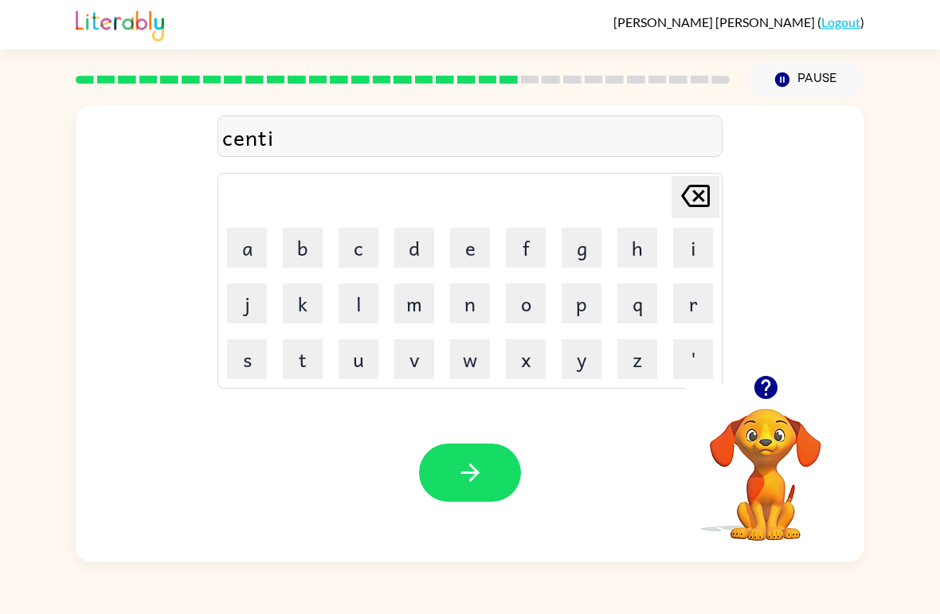
click at [584, 310] on button "p" at bounding box center [582, 304] width 40 height 40
click at [488, 253] on button "e" at bounding box center [470, 248] width 40 height 40
click at [425, 250] on button "d" at bounding box center [414, 248] width 40 height 40
click at [488, 249] on button "e" at bounding box center [470, 248] width 40 height 40
click at [481, 470] on icon "button" at bounding box center [470, 473] width 28 height 28
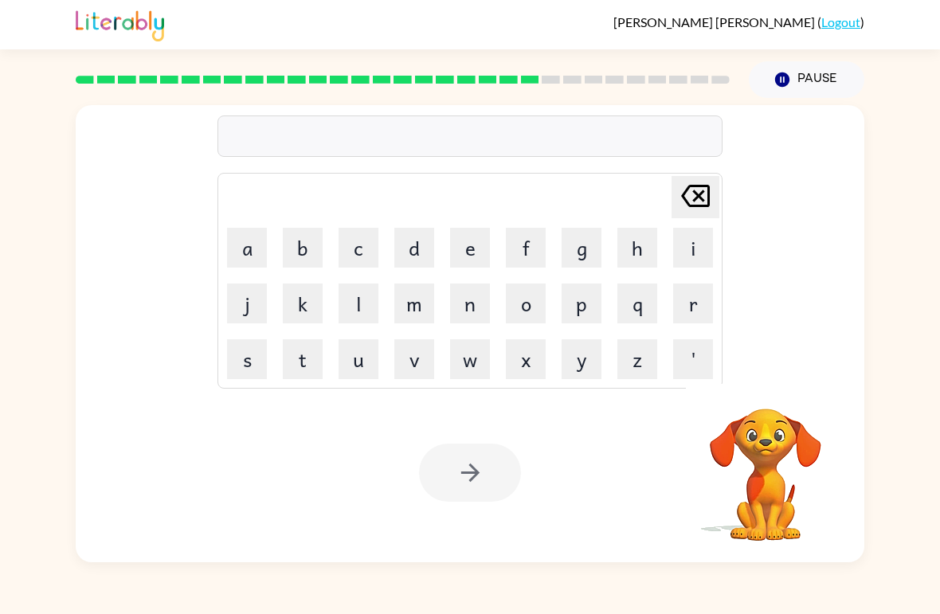
click at [245, 363] on button "s" at bounding box center [247, 359] width 40 height 40
click at [364, 371] on button "u" at bounding box center [359, 359] width 40 height 40
click at [258, 358] on button "s" at bounding box center [247, 359] width 40 height 40
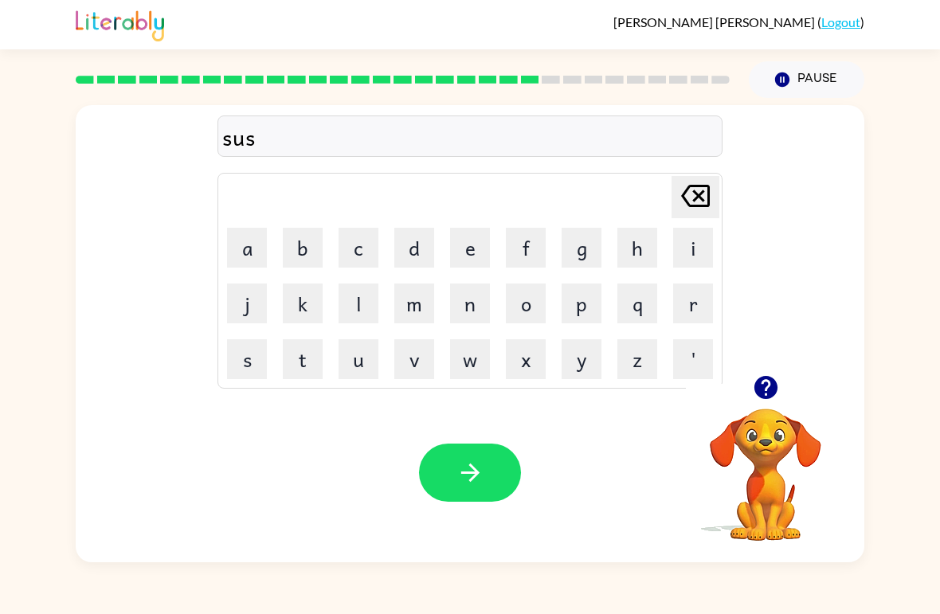
click at [307, 354] on button "t" at bounding box center [303, 359] width 40 height 40
click at [244, 245] on button "a" at bounding box center [247, 248] width 40 height 40
click at [704, 244] on button "i" at bounding box center [693, 248] width 40 height 40
click at [469, 304] on button "n" at bounding box center [470, 304] width 40 height 40
click at [487, 474] on button "button" at bounding box center [470, 473] width 102 height 58
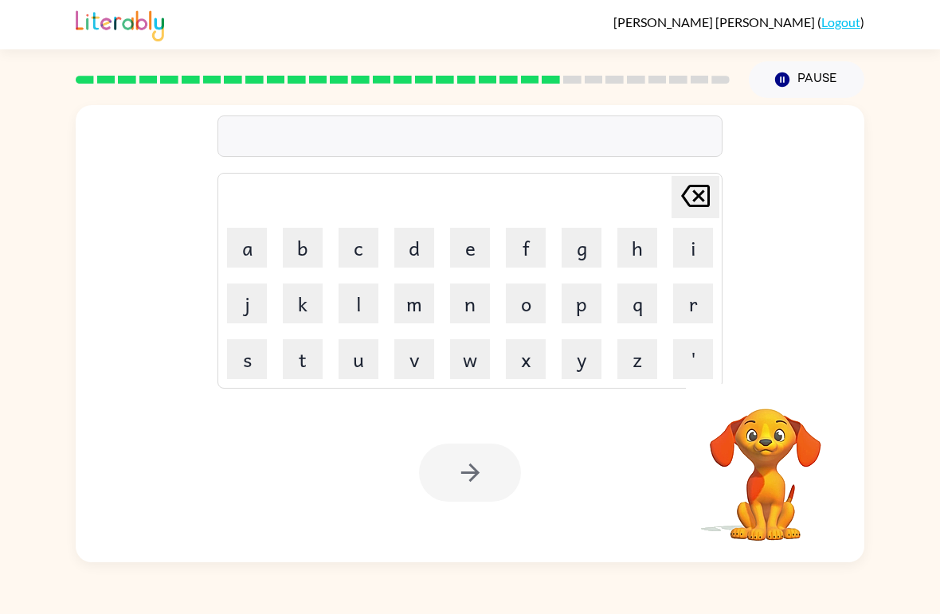
click at [529, 253] on button "f" at bounding box center [526, 248] width 40 height 40
click at [529, 317] on button "o" at bounding box center [526, 304] width 40 height 40
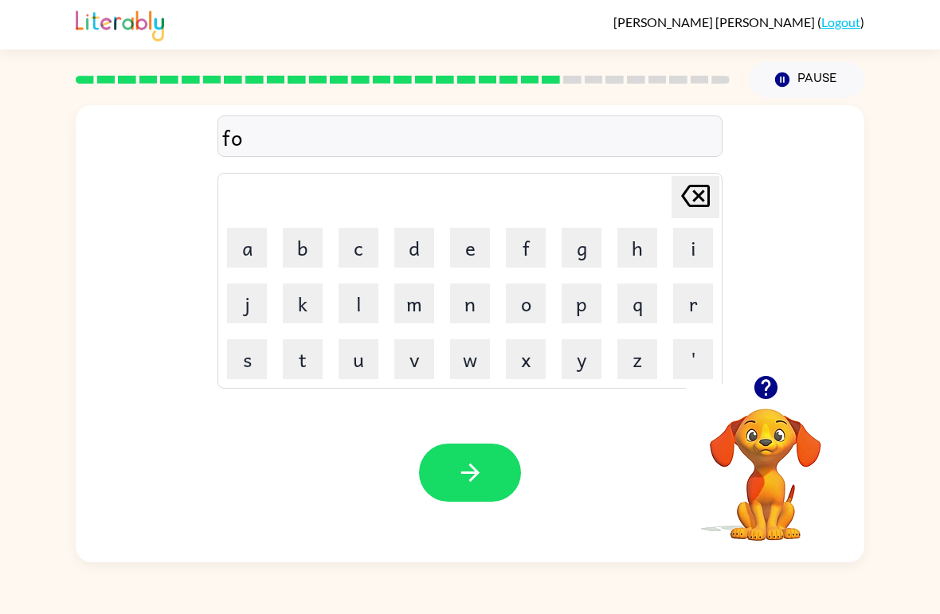
click at [689, 307] on button "r" at bounding box center [693, 304] width 40 height 40
click at [477, 357] on button "w" at bounding box center [470, 359] width 40 height 40
click at [255, 352] on button "s" at bounding box center [247, 359] width 40 height 40
click at [708, 205] on icon at bounding box center [695, 196] width 29 height 22
click at [256, 263] on button "a" at bounding box center [247, 248] width 40 height 40
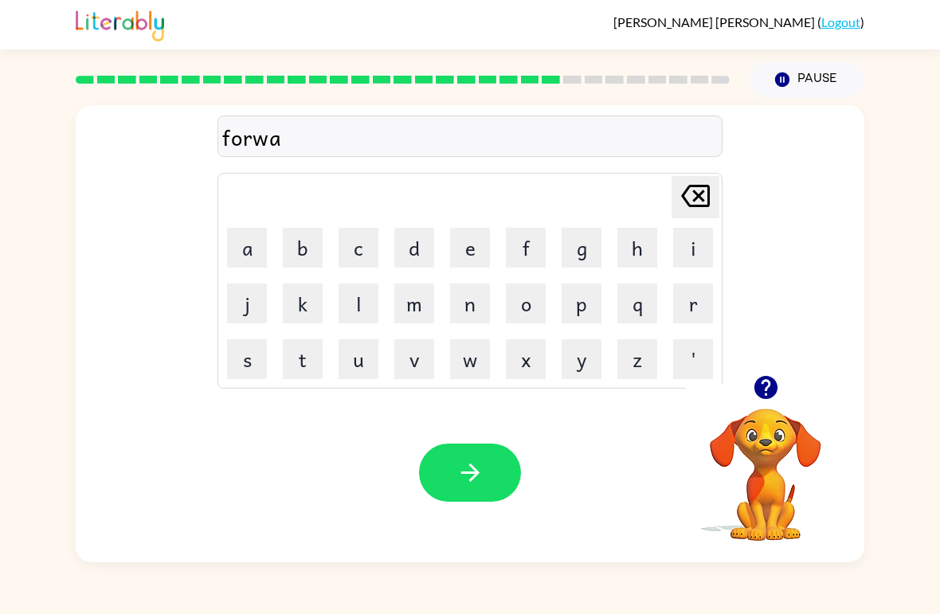
click at [687, 312] on button "r" at bounding box center [693, 304] width 40 height 40
click at [413, 242] on button "d" at bounding box center [414, 248] width 40 height 40
click at [483, 465] on icon "button" at bounding box center [470, 473] width 28 height 28
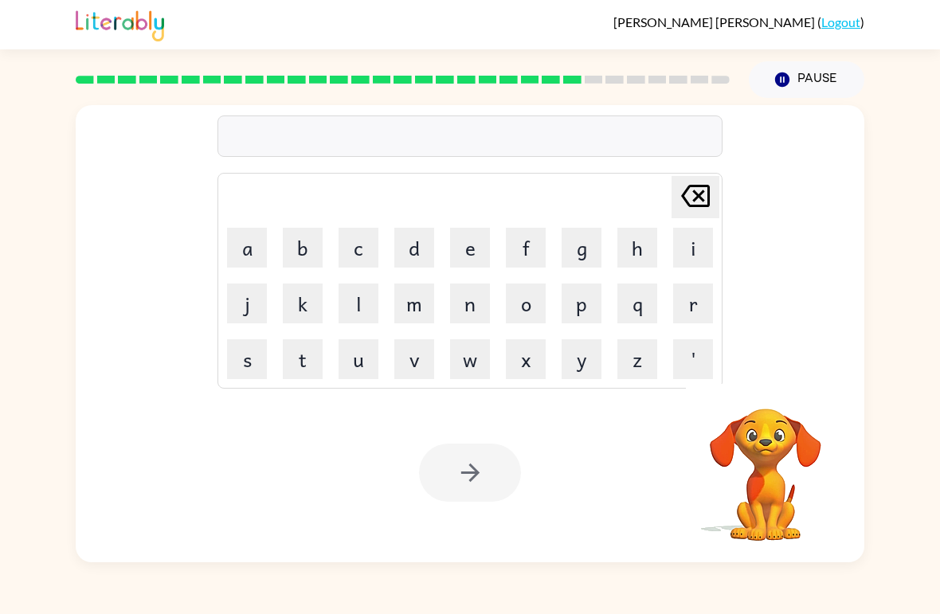
click at [696, 312] on button "r" at bounding box center [693, 304] width 40 height 40
click at [471, 259] on button "e" at bounding box center [470, 248] width 40 height 40
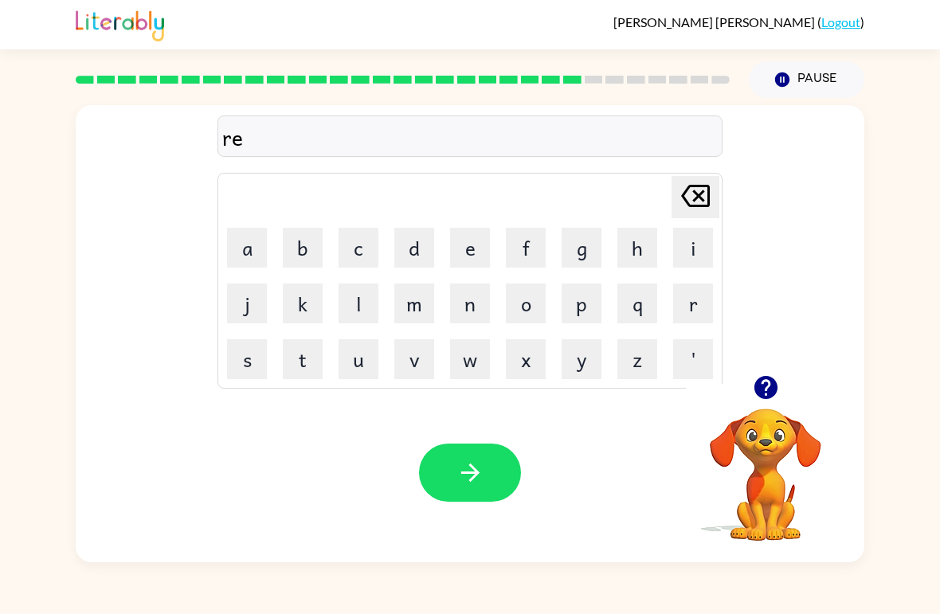
click at [371, 300] on button "l" at bounding box center [359, 304] width 40 height 40
click at [251, 253] on button "a" at bounding box center [247, 248] width 40 height 40
click at [314, 352] on button "t" at bounding box center [303, 359] width 40 height 40
click at [469, 248] on button "e" at bounding box center [470, 248] width 40 height 40
click at [402, 242] on button "d" at bounding box center [414, 248] width 40 height 40
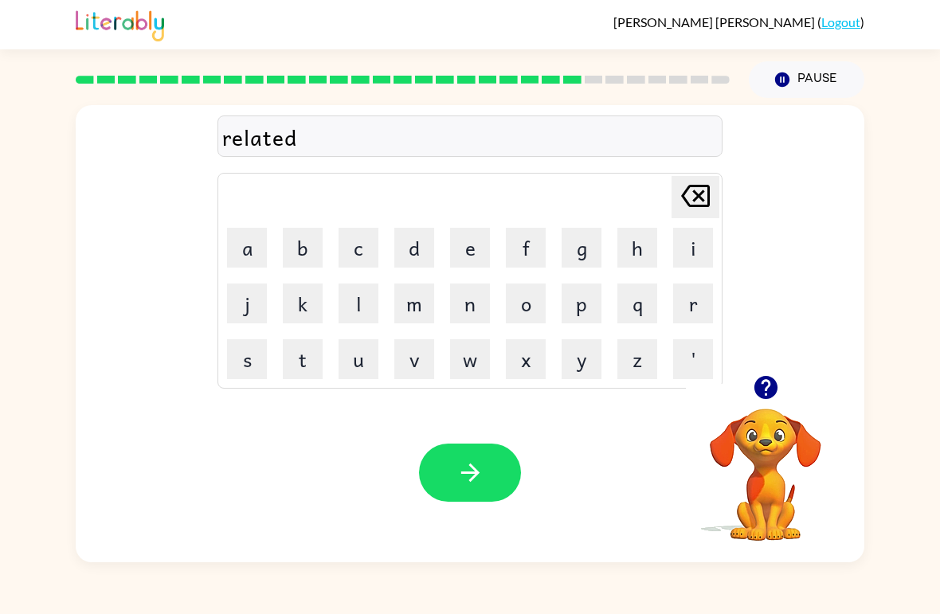
click at [488, 187] on td "[PERSON_NAME] last character input" at bounding box center [470, 197] width 500 height 44
click at [488, 474] on button "button" at bounding box center [470, 473] width 102 height 58
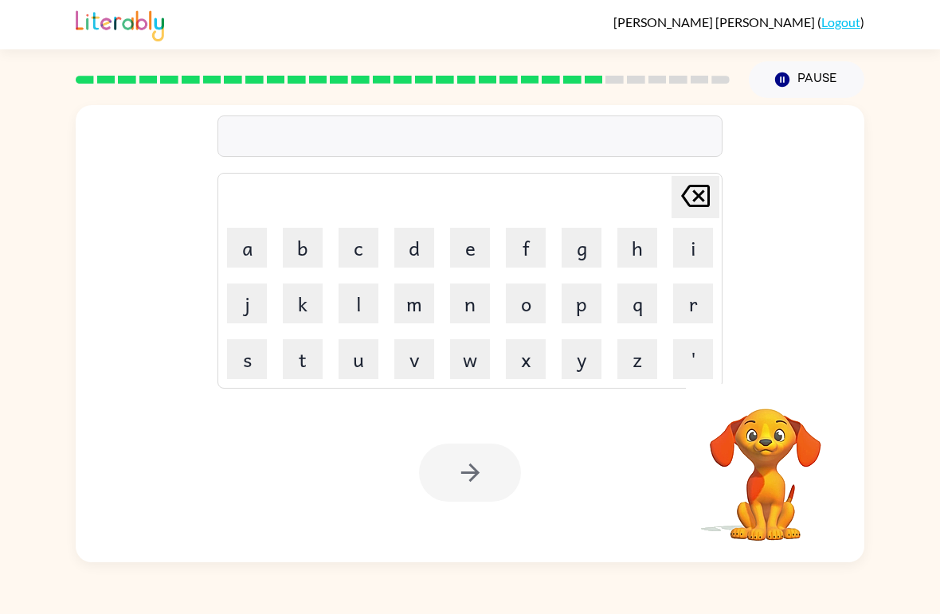
click at [599, 249] on button "g" at bounding box center [582, 248] width 40 height 40
click at [531, 314] on button "o" at bounding box center [526, 304] width 40 height 40
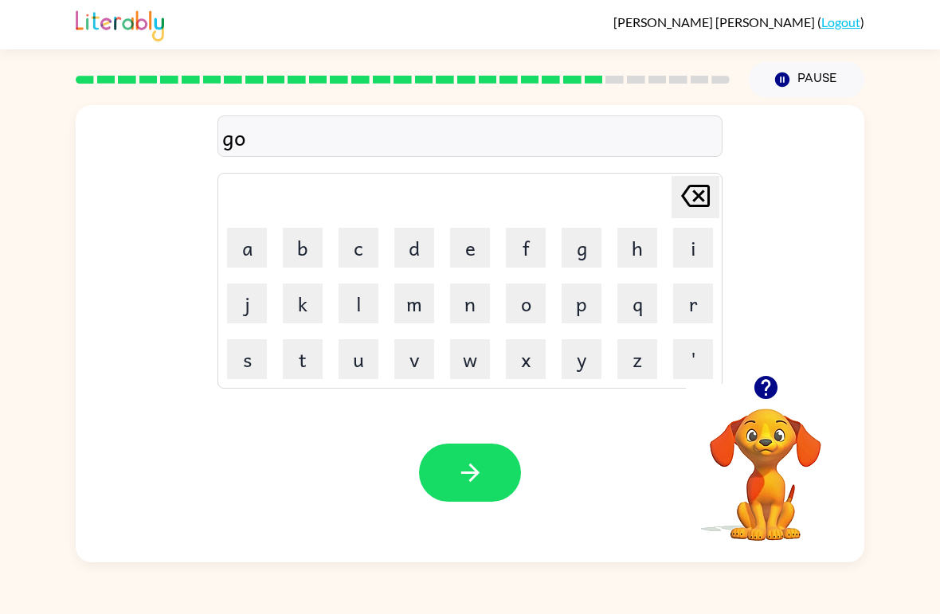
click at [303, 248] on button "b" at bounding box center [303, 248] width 40 height 40
click at [351, 299] on button "l" at bounding box center [359, 304] width 40 height 40
click at [691, 254] on button "i" at bounding box center [693, 248] width 40 height 40
click at [485, 318] on button "n" at bounding box center [470, 304] width 40 height 40
click at [488, 437] on div "Your browser must support playing .mp4 files to use Literably. Please try using…" at bounding box center [470, 472] width 789 height 179
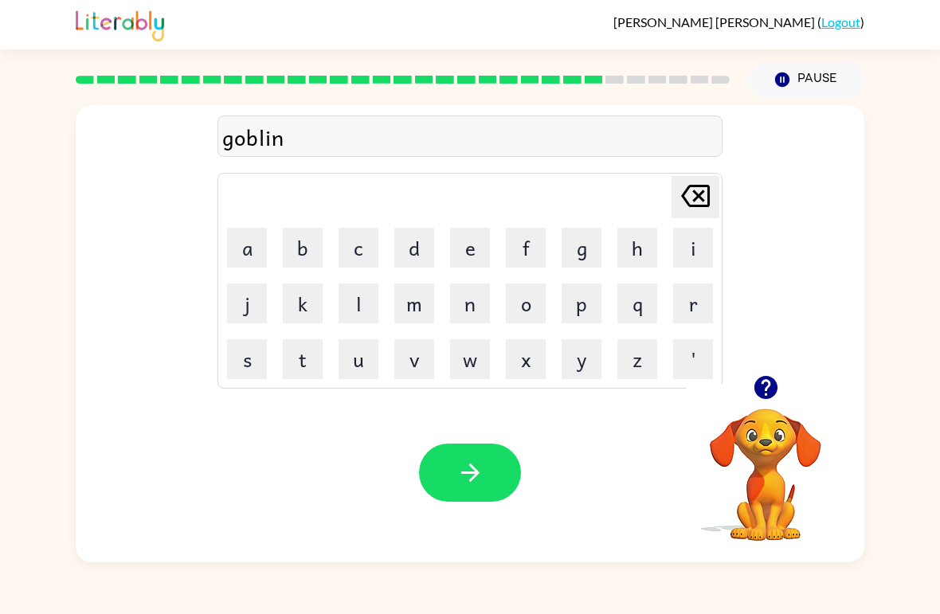
click at [484, 488] on button "button" at bounding box center [470, 473] width 102 height 58
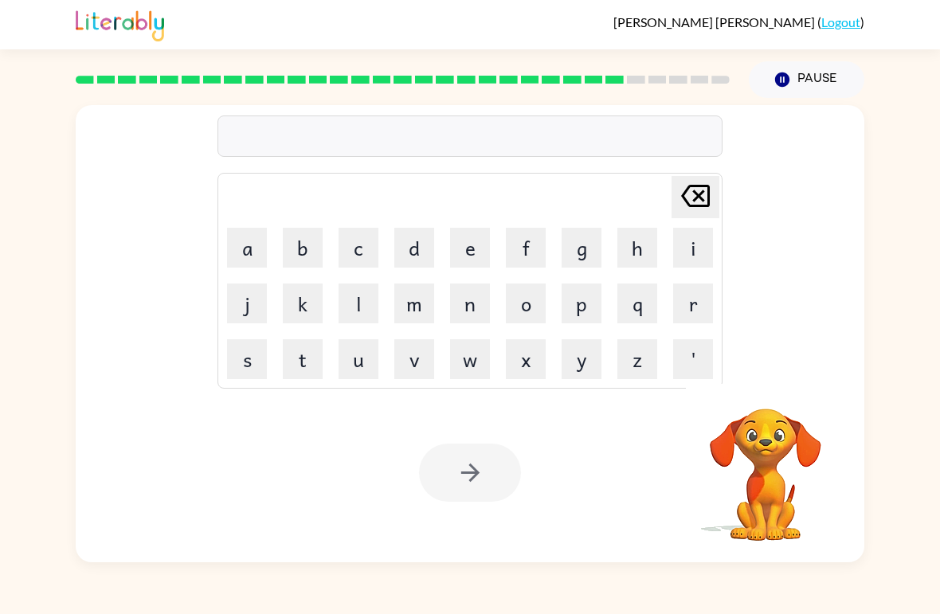
click at [372, 302] on button "l" at bounding box center [359, 304] width 40 height 40
click at [362, 355] on button "u" at bounding box center [359, 359] width 40 height 40
click at [498, 310] on table "[PERSON_NAME] last character input a b c d e f g h i j k l m n o p q r s t u v …" at bounding box center [469, 281] width 503 height 214
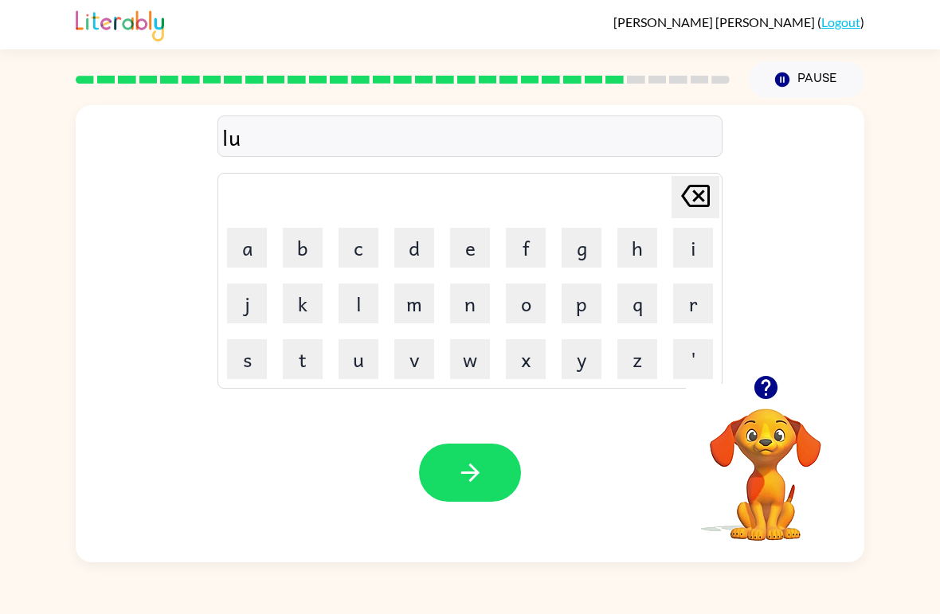
click at [424, 300] on button "m" at bounding box center [414, 304] width 40 height 40
click at [307, 245] on button "b" at bounding box center [303, 248] width 40 height 40
click at [489, 244] on button "e" at bounding box center [470, 248] width 40 height 40
click at [687, 314] on button "r" at bounding box center [693, 304] width 40 height 40
click at [253, 313] on button "j" at bounding box center [247, 304] width 40 height 40
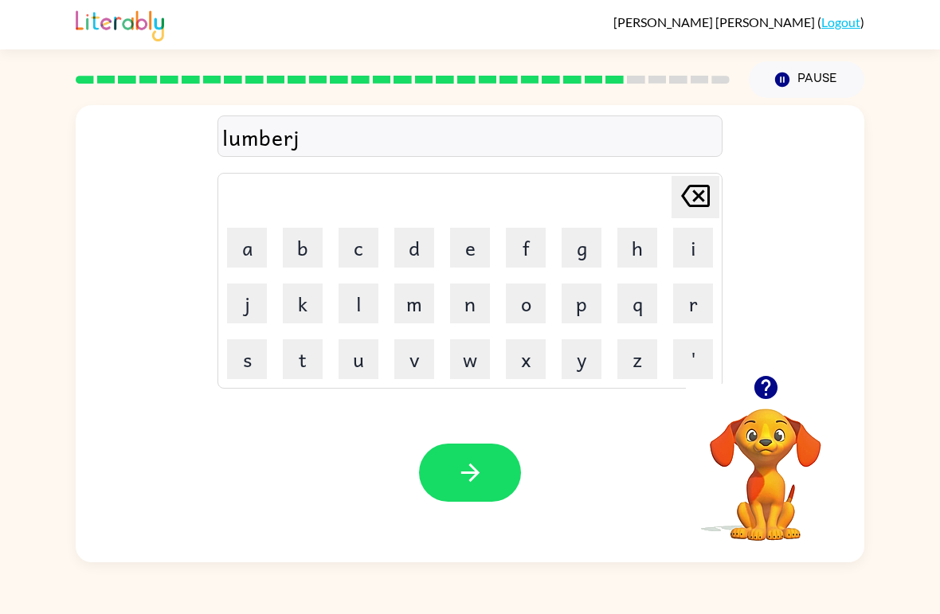
click at [258, 234] on button "a" at bounding box center [247, 248] width 40 height 40
click at [360, 254] on button "c" at bounding box center [359, 248] width 40 height 40
click at [288, 309] on button "k" at bounding box center [303, 304] width 40 height 40
click at [484, 458] on button "button" at bounding box center [470, 473] width 102 height 58
click at [585, 308] on button "p" at bounding box center [582, 304] width 40 height 40
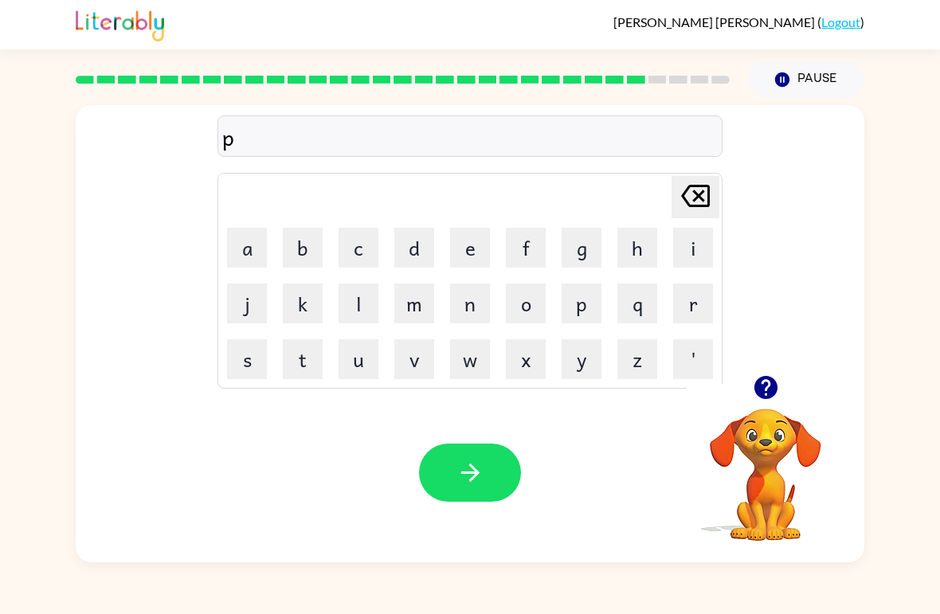
click at [675, 263] on button "i" at bounding box center [693, 248] width 40 height 40
click at [466, 262] on button "e" at bounding box center [470, 248] width 40 height 40
click at [693, 317] on button "r" at bounding box center [693, 304] width 40 height 40
click at [454, 240] on button "e" at bounding box center [470, 248] width 40 height 40
click at [691, 204] on icon "[PERSON_NAME] last character input" at bounding box center [695, 196] width 38 height 38
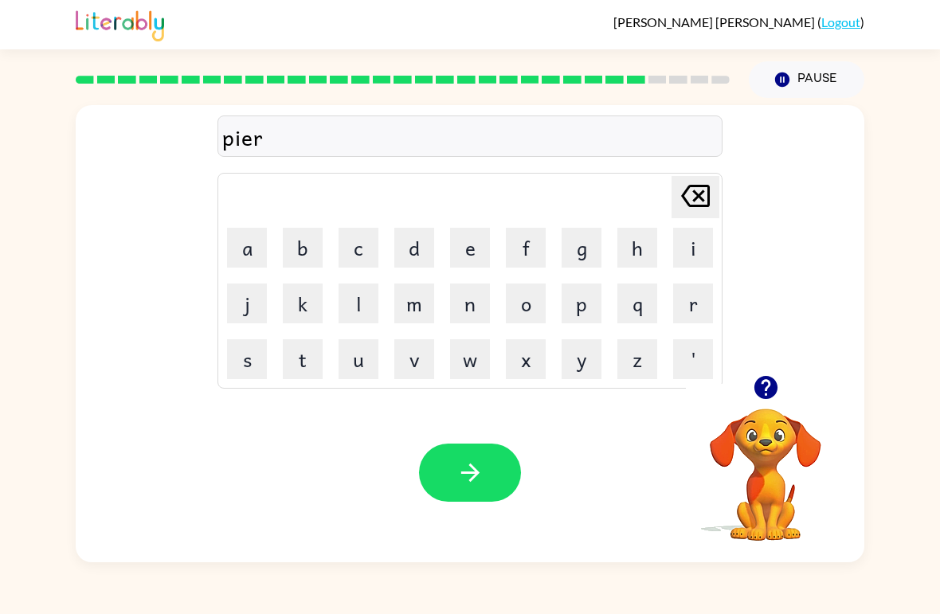
click at [350, 252] on button "c" at bounding box center [359, 248] width 40 height 40
click at [487, 249] on button "e" at bounding box center [470, 248] width 40 height 40
click at [471, 455] on button "button" at bounding box center [470, 473] width 102 height 58
click at [312, 348] on button "t" at bounding box center [303, 359] width 40 height 40
click at [638, 259] on button "h" at bounding box center [637, 248] width 40 height 40
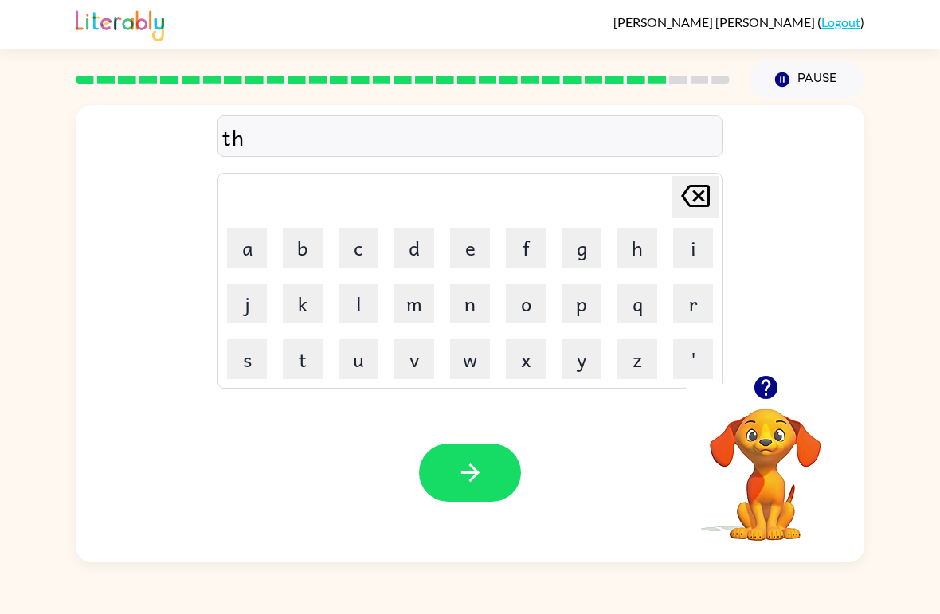
click at [689, 254] on button "i" at bounding box center [693, 248] width 40 height 40
click at [472, 303] on button "n" at bounding box center [470, 304] width 40 height 40
click at [483, 456] on button "button" at bounding box center [470, 473] width 102 height 58
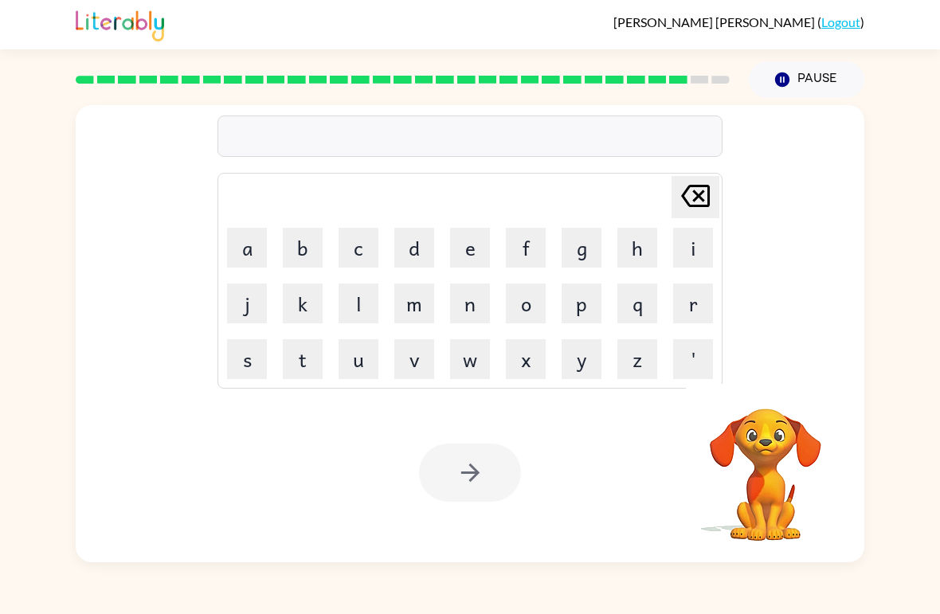
click at [256, 360] on button "s" at bounding box center [247, 359] width 40 height 40
click at [692, 253] on button "i" at bounding box center [693, 248] width 40 height 40
click at [368, 296] on button "l" at bounding box center [359, 304] width 40 height 40
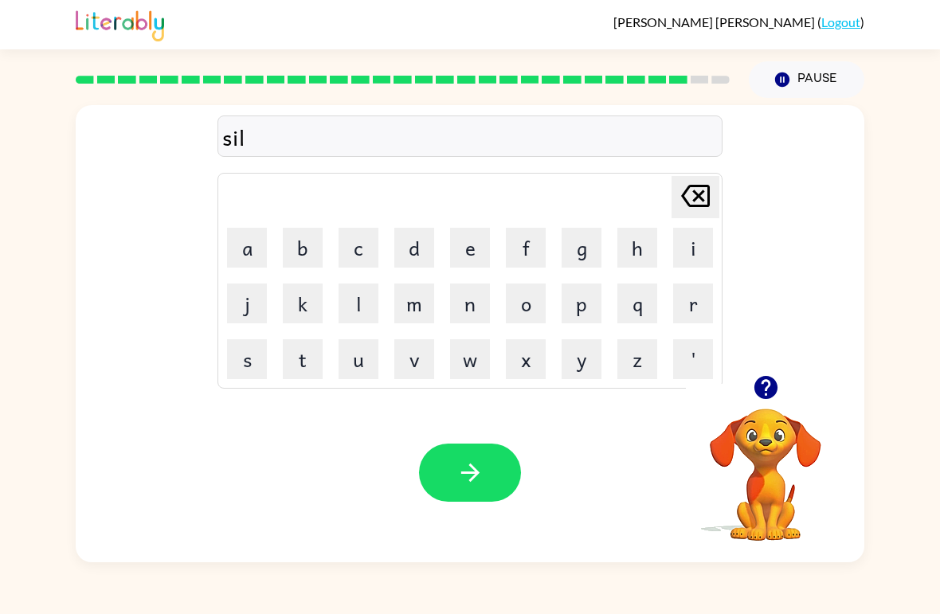
click at [421, 349] on button "v" at bounding box center [414, 359] width 40 height 40
click at [464, 254] on button "e" at bounding box center [470, 248] width 40 height 40
click at [695, 303] on button "r" at bounding box center [693, 304] width 40 height 40
click at [477, 366] on button "w" at bounding box center [470, 359] width 40 height 40
click at [247, 252] on button "a" at bounding box center [247, 248] width 40 height 40
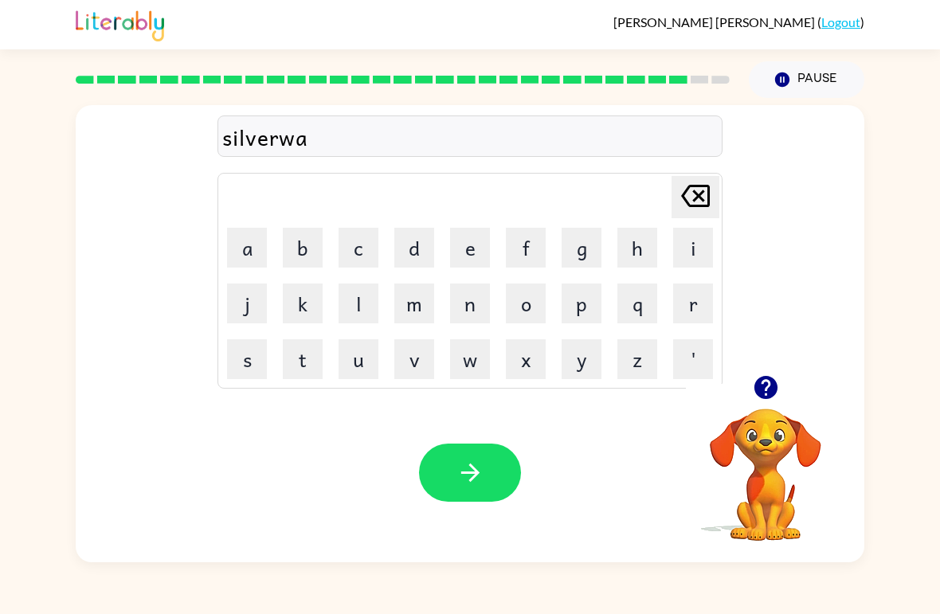
click at [697, 311] on button "r" at bounding box center [693, 304] width 40 height 40
click at [460, 253] on button "e" at bounding box center [470, 248] width 40 height 40
click at [476, 468] on icon "button" at bounding box center [470, 473] width 28 height 28
click at [742, 490] on video "Your browser must support playing .mp4 files to use Literably. Please try using…" at bounding box center [765, 463] width 159 height 159
click at [752, 389] on icon "button" at bounding box center [766, 388] width 28 height 28
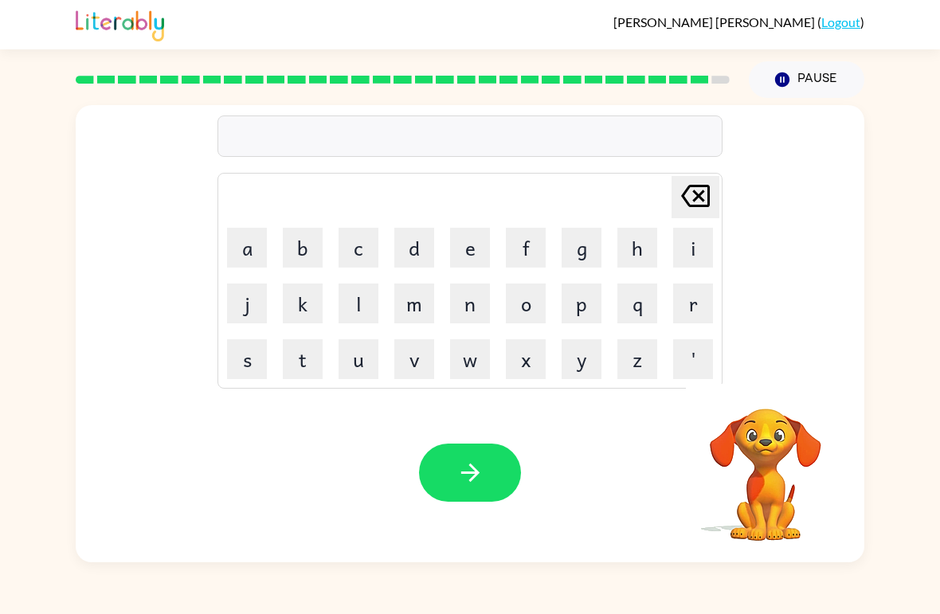
click at [360, 358] on button "u" at bounding box center [359, 359] width 40 height 40
click at [264, 256] on button "a" at bounding box center [247, 248] width 40 height 40
click at [679, 203] on icon "[PERSON_NAME] last character input" at bounding box center [695, 196] width 38 height 38
click at [484, 312] on button "n" at bounding box center [470, 304] width 40 height 40
click at [258, 267] on button "a" at bounding box center [247, 248] width 40 height 40
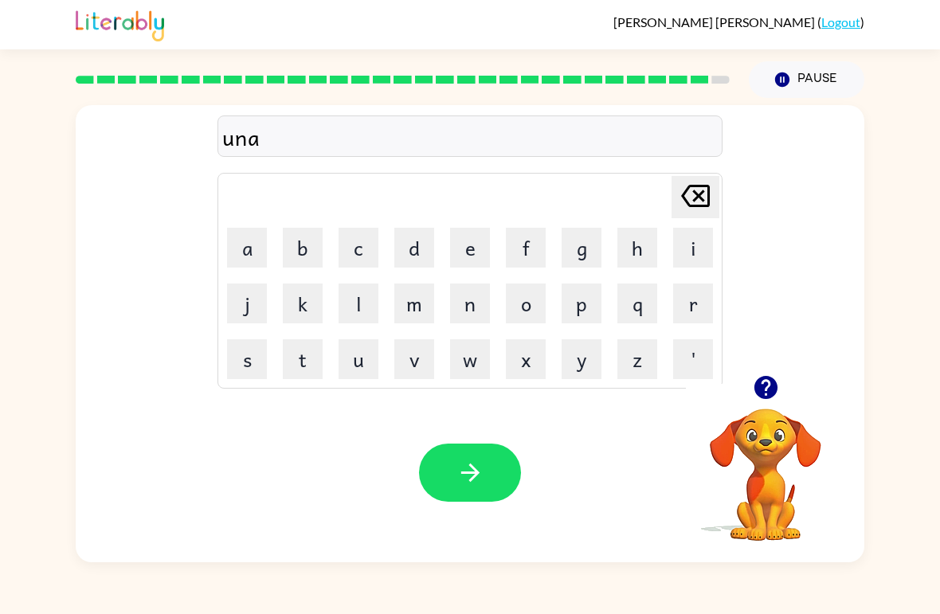
click at [516, 244] on button "f" at bounding box center [526, 248] width 40 height 40
click at [690, 315] on button "r" at bounding box center [693, 304] width 40 height 40
click at [260, 252] on button "a" at bounding box center [247, 248] width 40 height 40
click at [684, 252] on button "i" at bounding box center [693, 248] width 40 height 40
click at [432, 248] on button "d" at bounding box center [414, 248] width 40 height 40
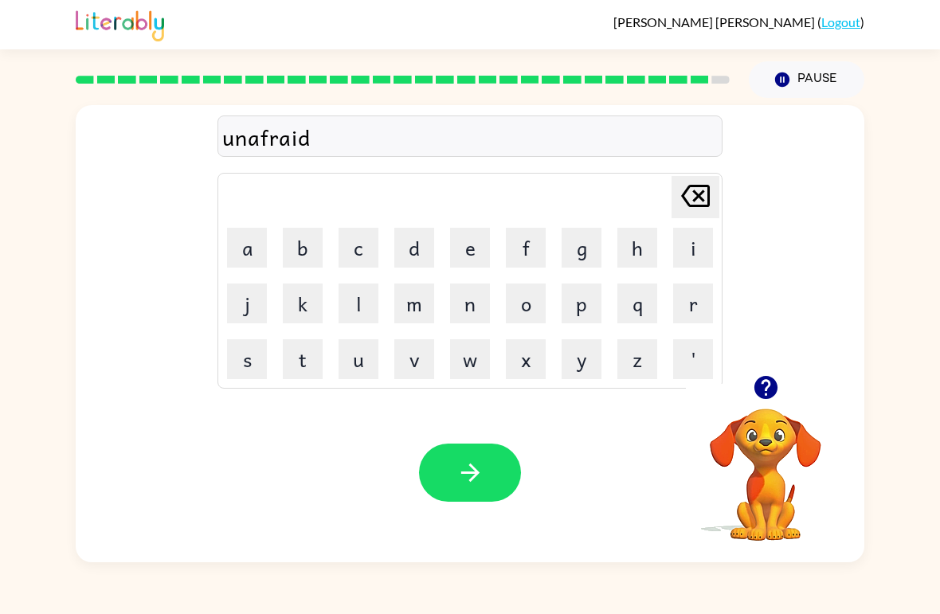
click at [477, 472] on icon "button" at bounding box center [469, 473] width 18 height 18
